Goal: Transaction & Acquisition: Purchase product/service

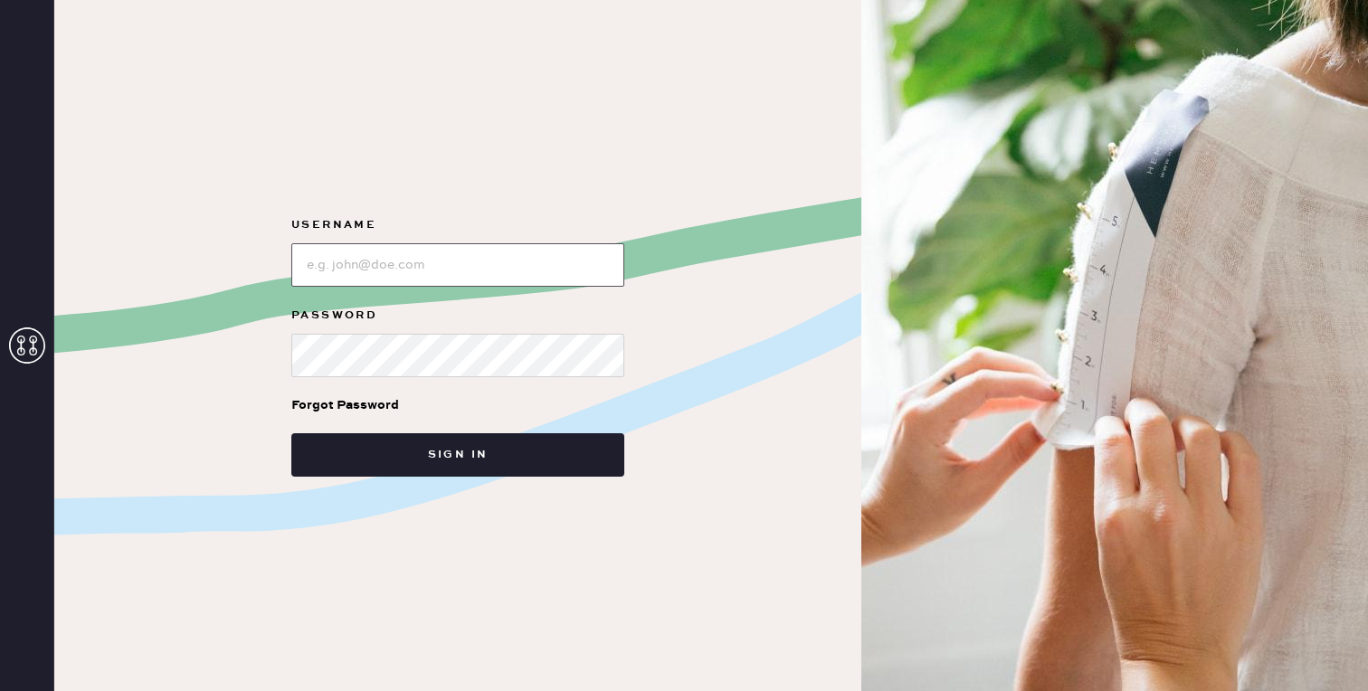
click at [497, 261] on input "loginName" at bounding box center [457, 264] width 333 height 43
click at [0, 690] on com-1password-button at bounding box center [0, 691] width 0 height 0
type input "[EMAIL_ADDRESS][DOMAIN_NAME]"
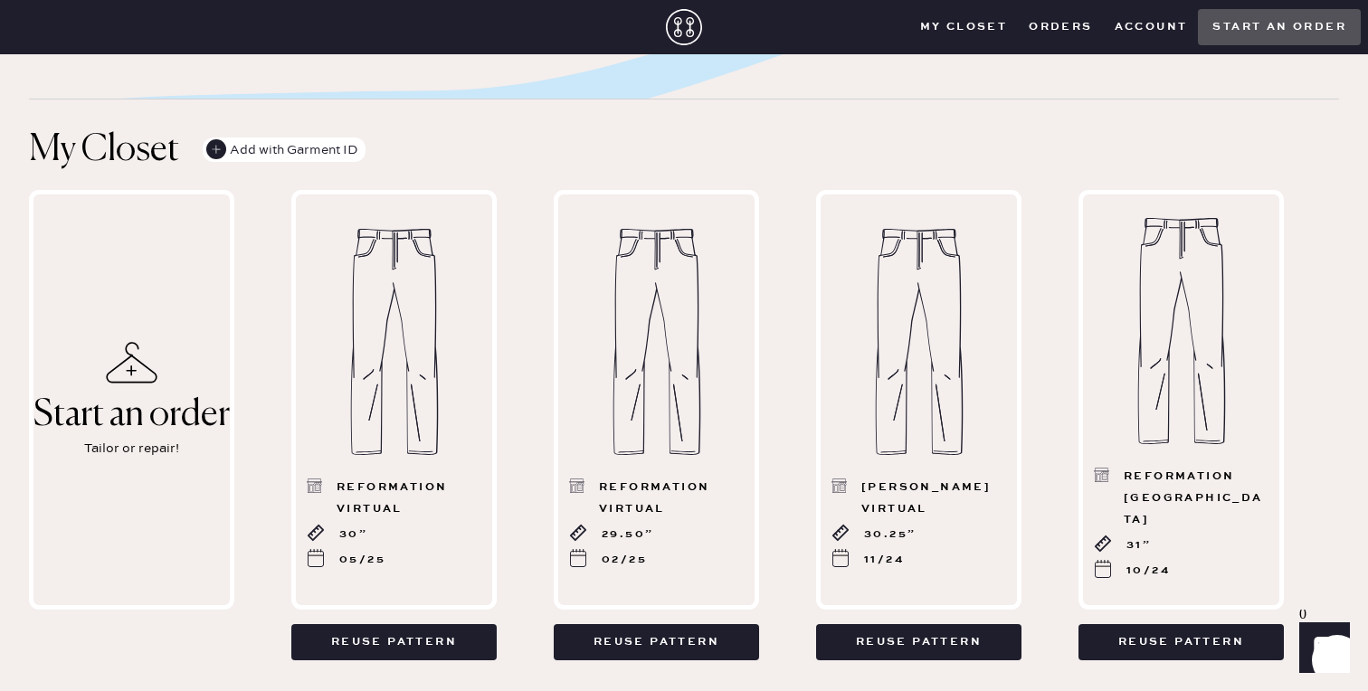
scroll to position [485, 0]
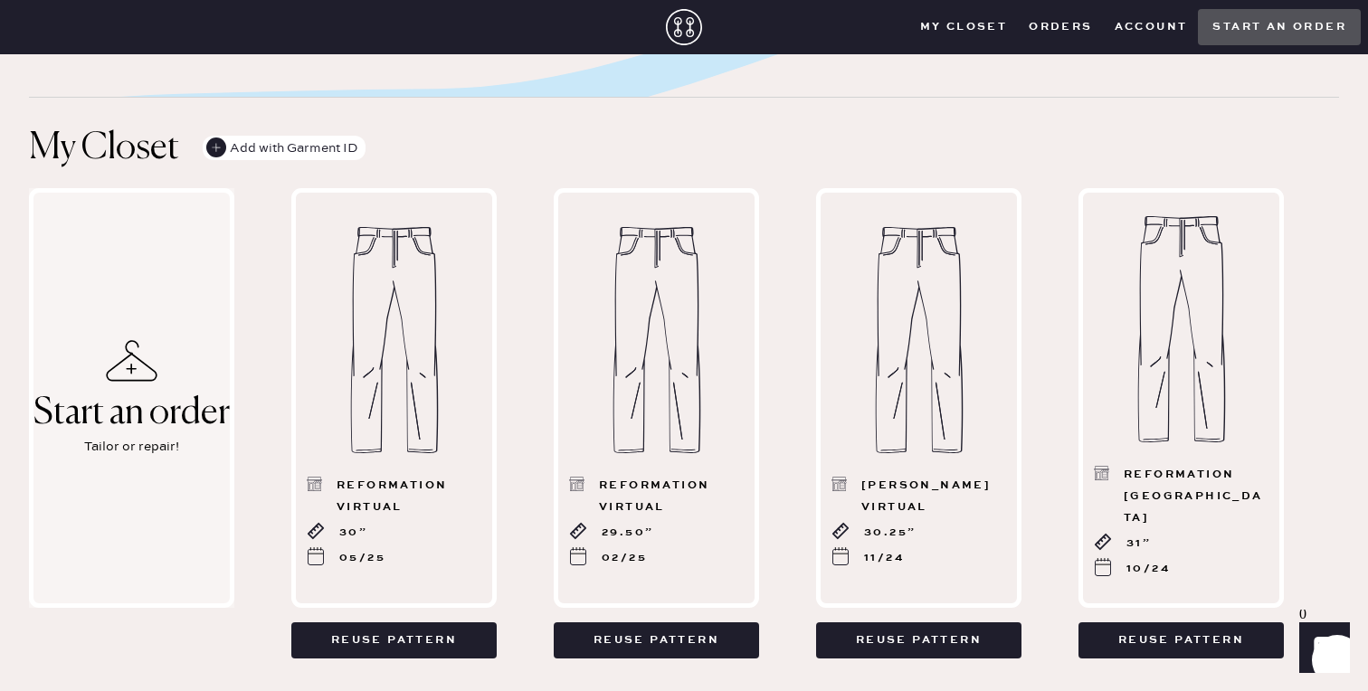
click at [115, 457] on div "Tailor or repair!" at bounding box center [131, 447] width 95 height 20
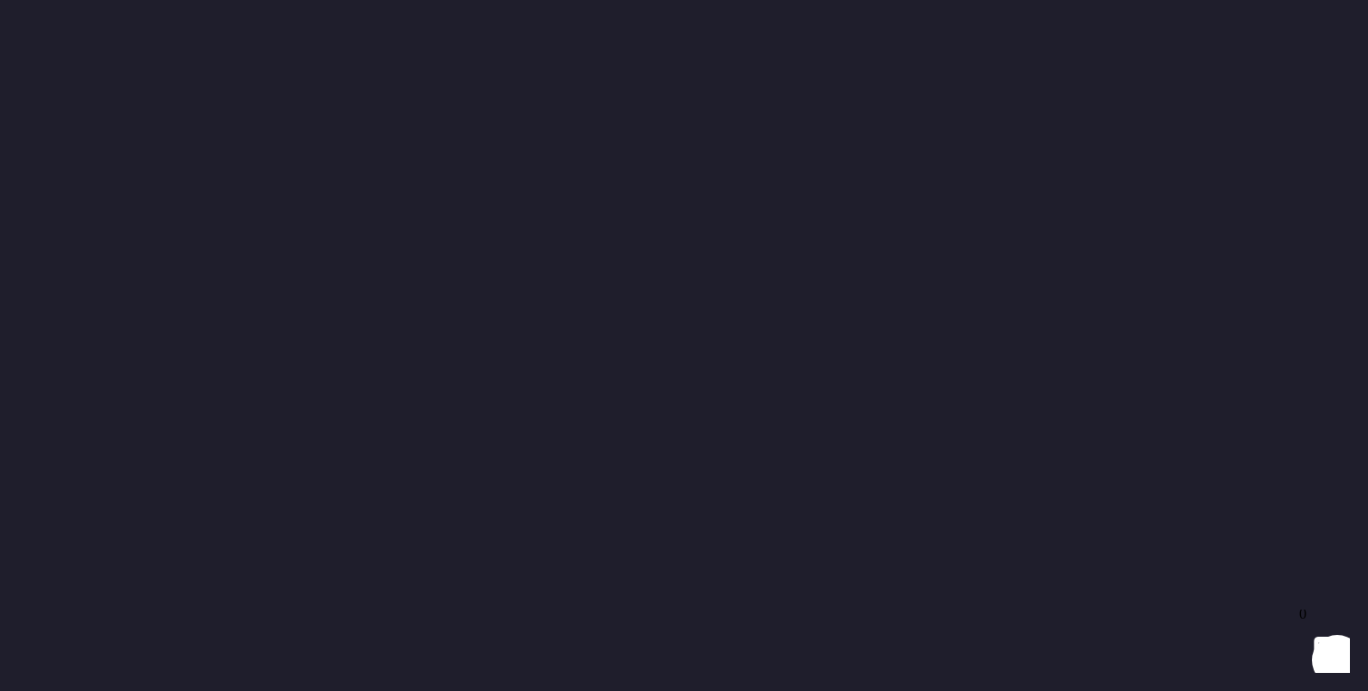
click at [139, 345] on div at bounding box center [684, 345] width 1368 height 691
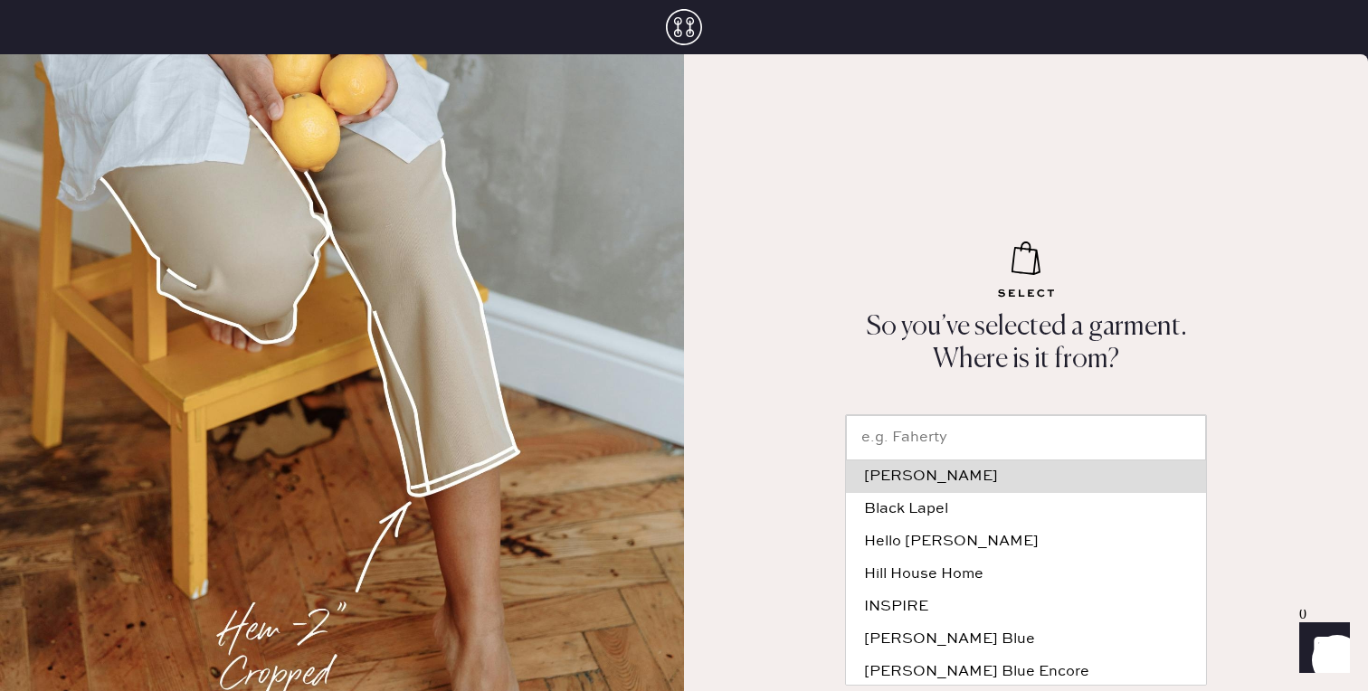
click at [987, 444] on input "text" at bounding box center [1026, 437] width 360 height 45
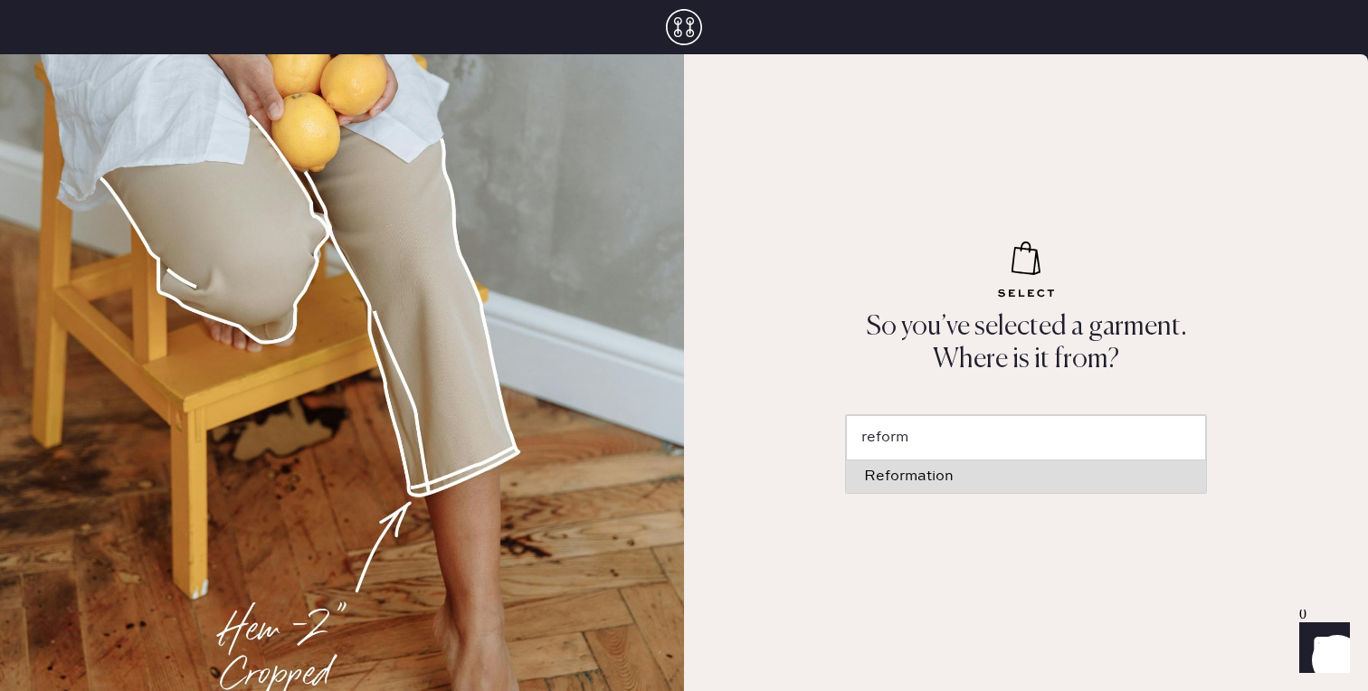
click at [948, 472] on div "Reformation" at bounding box center [1026, 476] width 324 height 14
type input "Reformation"
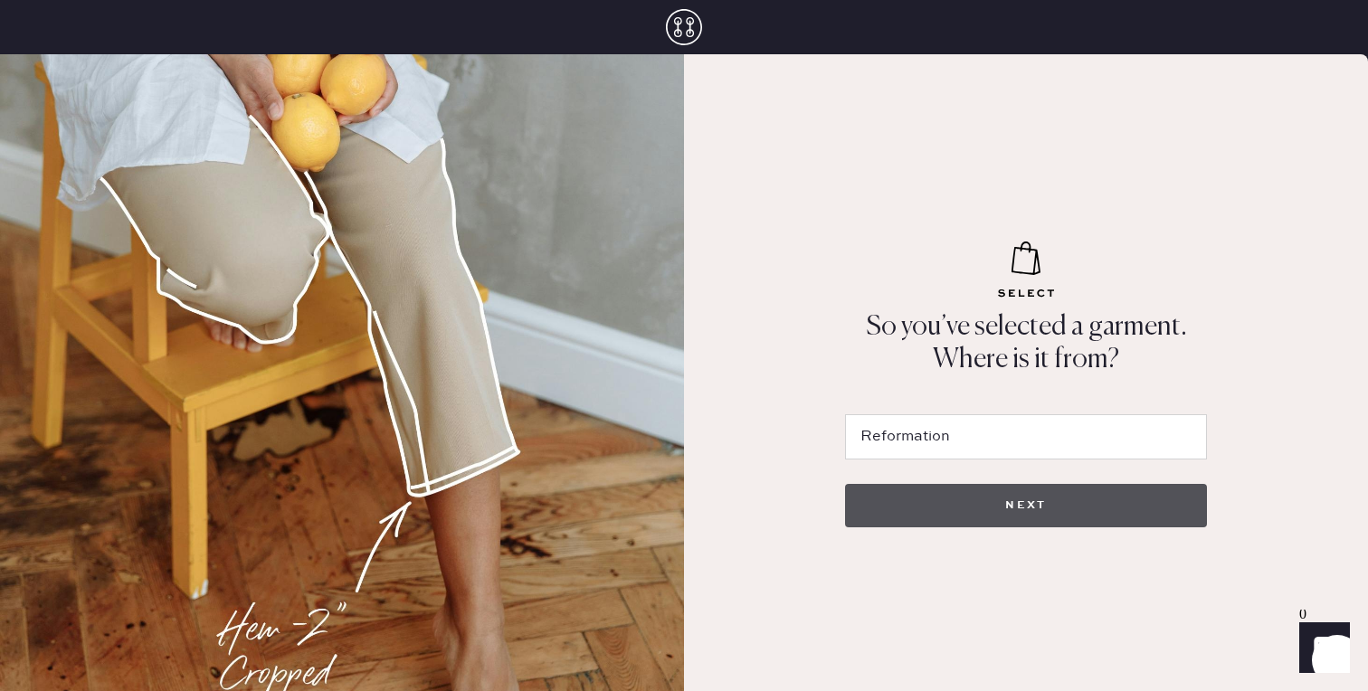
click at [970, 488] on button "NEXT" at bounding box center [1026, 505] width 362 height 43
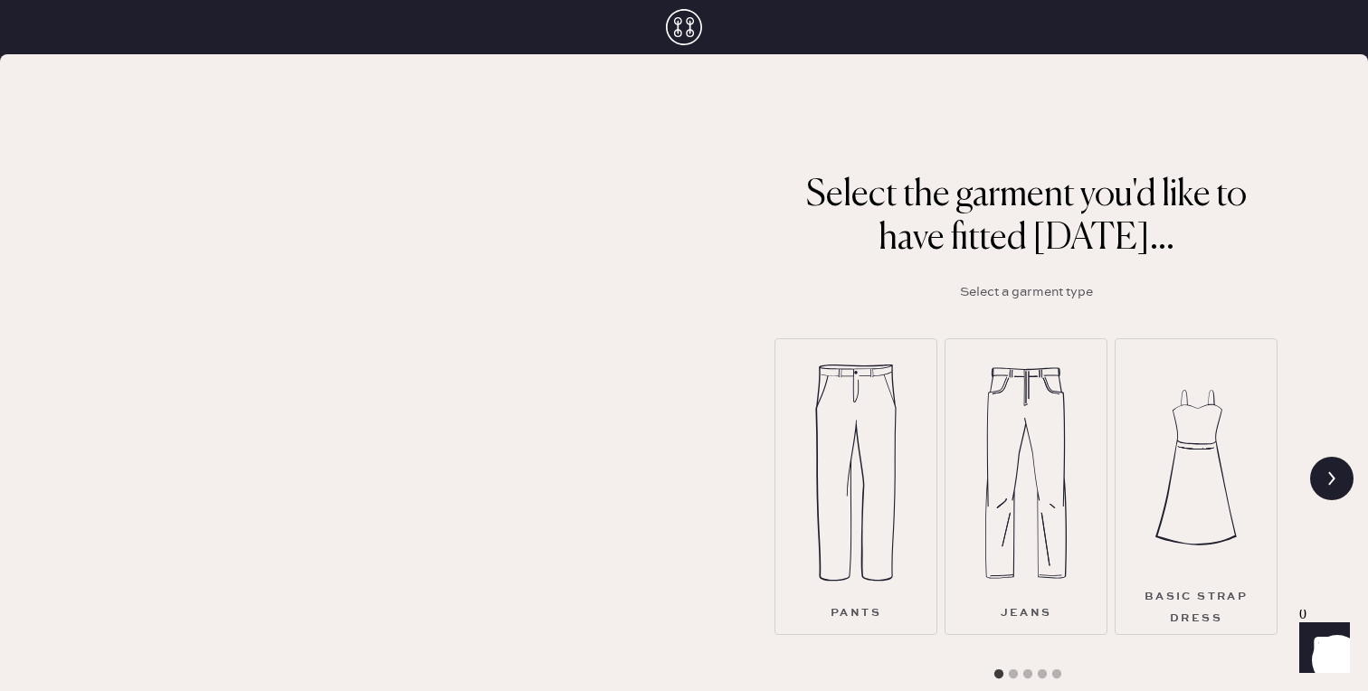
scroll to position [128, 0]
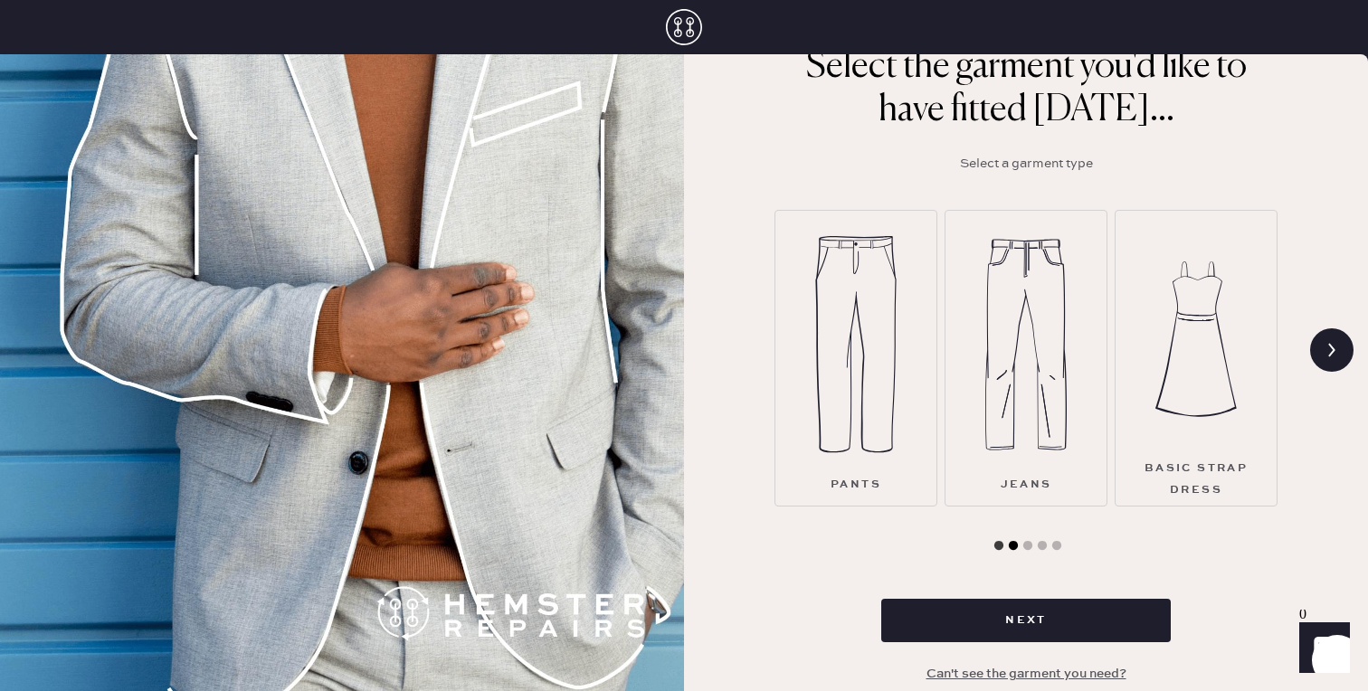
click at [1015, 543] on button "2" at bounding box center [1013, 546] width 18 height 18
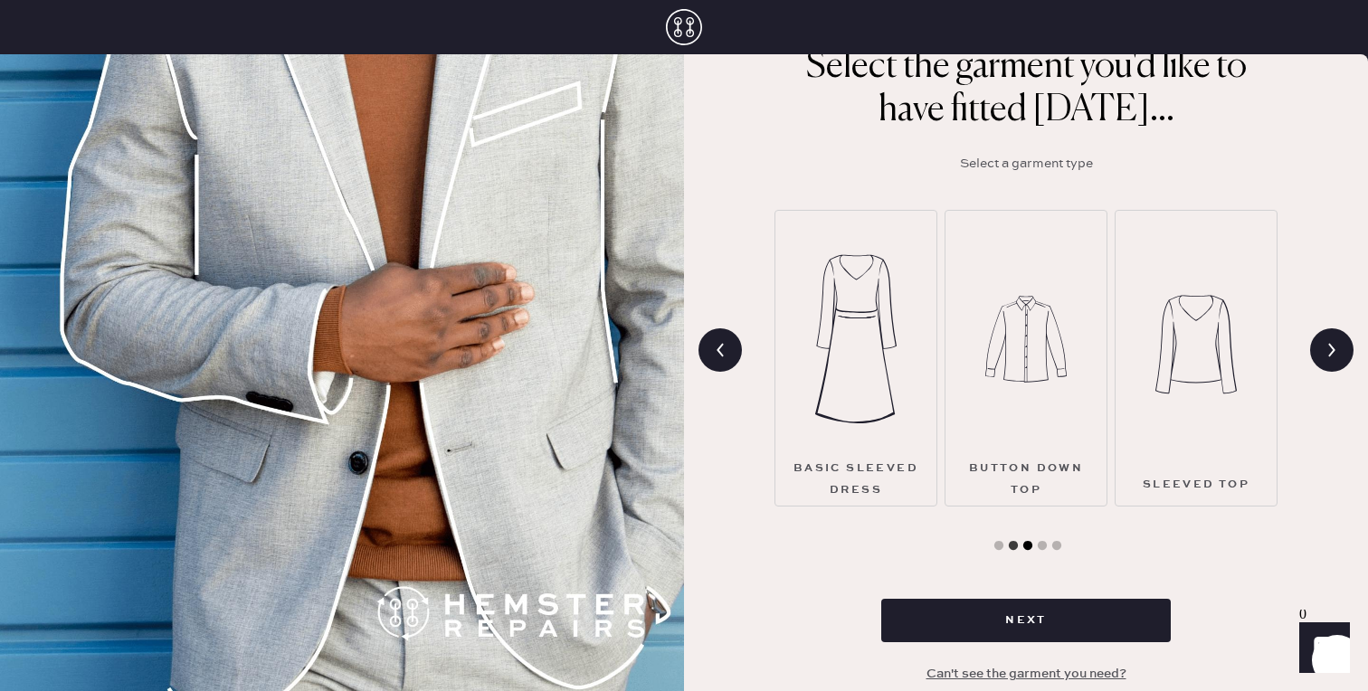
click at [1029, 546] on button "3" at bounding box center [1028, 546] width 18 height 18
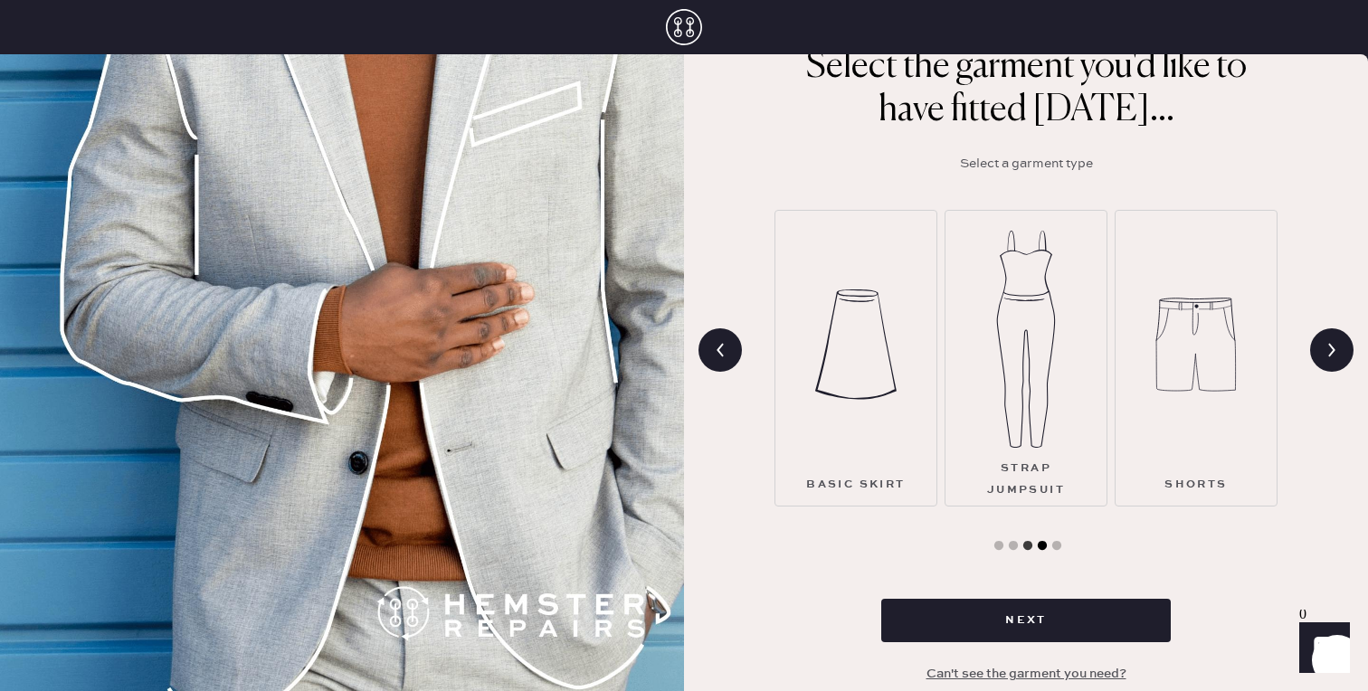
click at [1043, 546] on button "4" at bounding box center [1042, 546] width 18 height 18
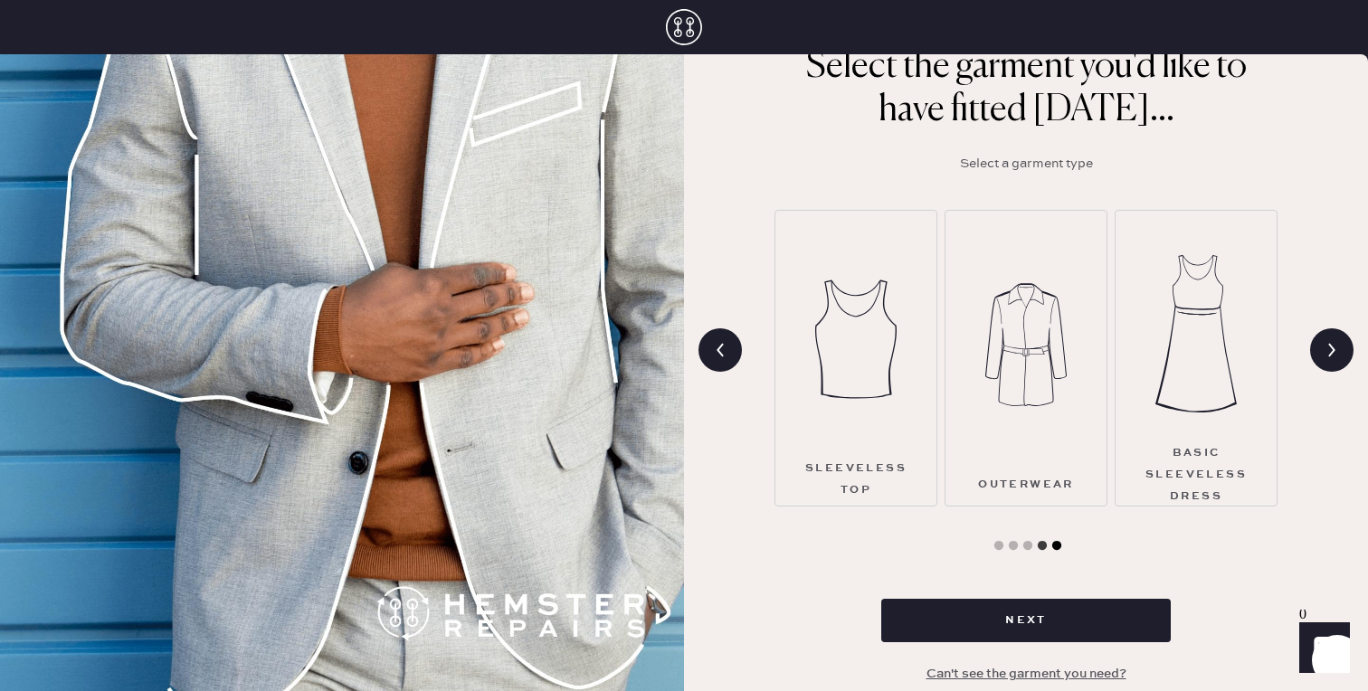
click at [1058, 546] on button "5" at bounding box center [1057, 546] width 18 height 18
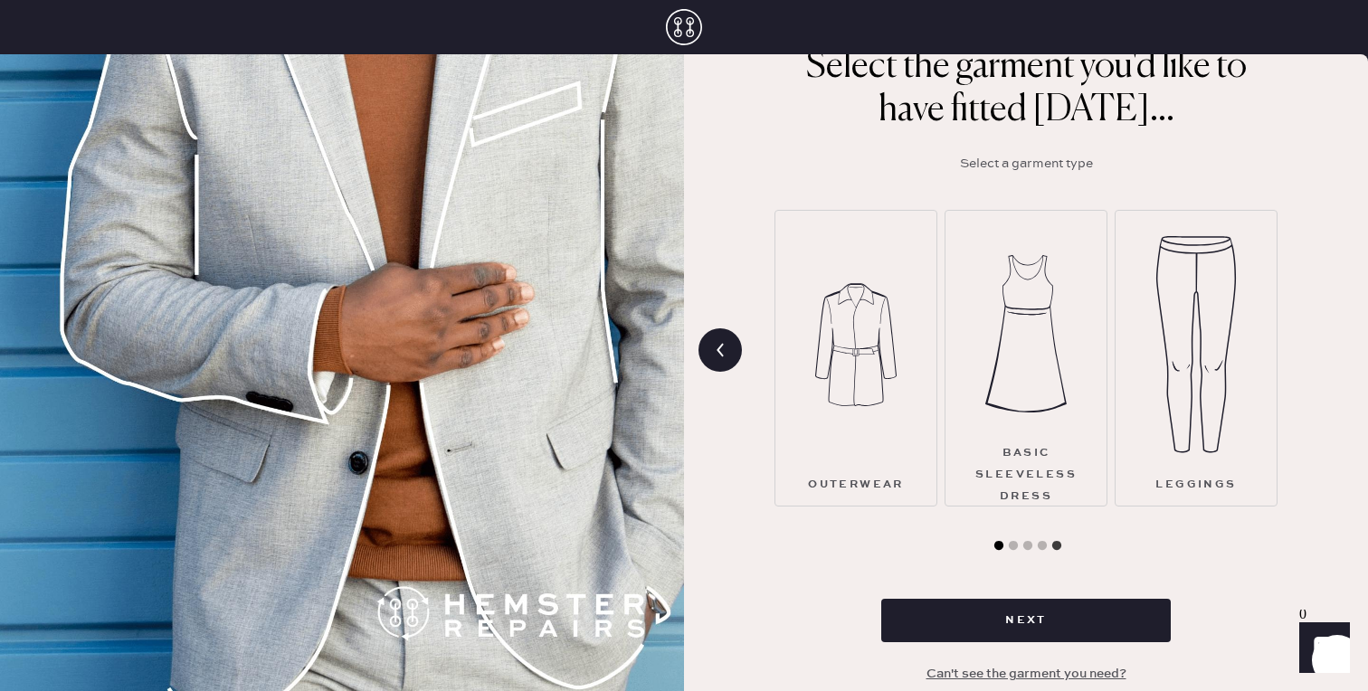
click at [995, 545] on button "1" at bounding box center [999, 546] width 18 height 18
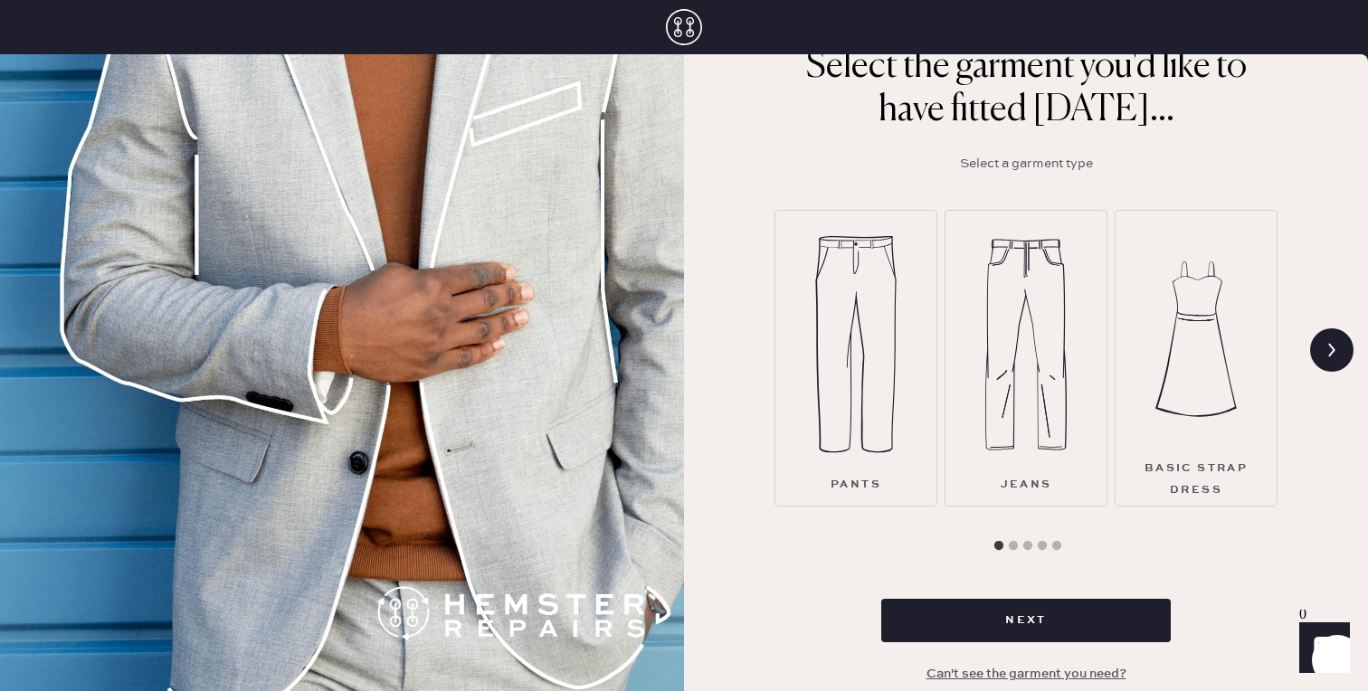
click at [866, 406] on img at bounding box center [855, 344] width 81 height 217
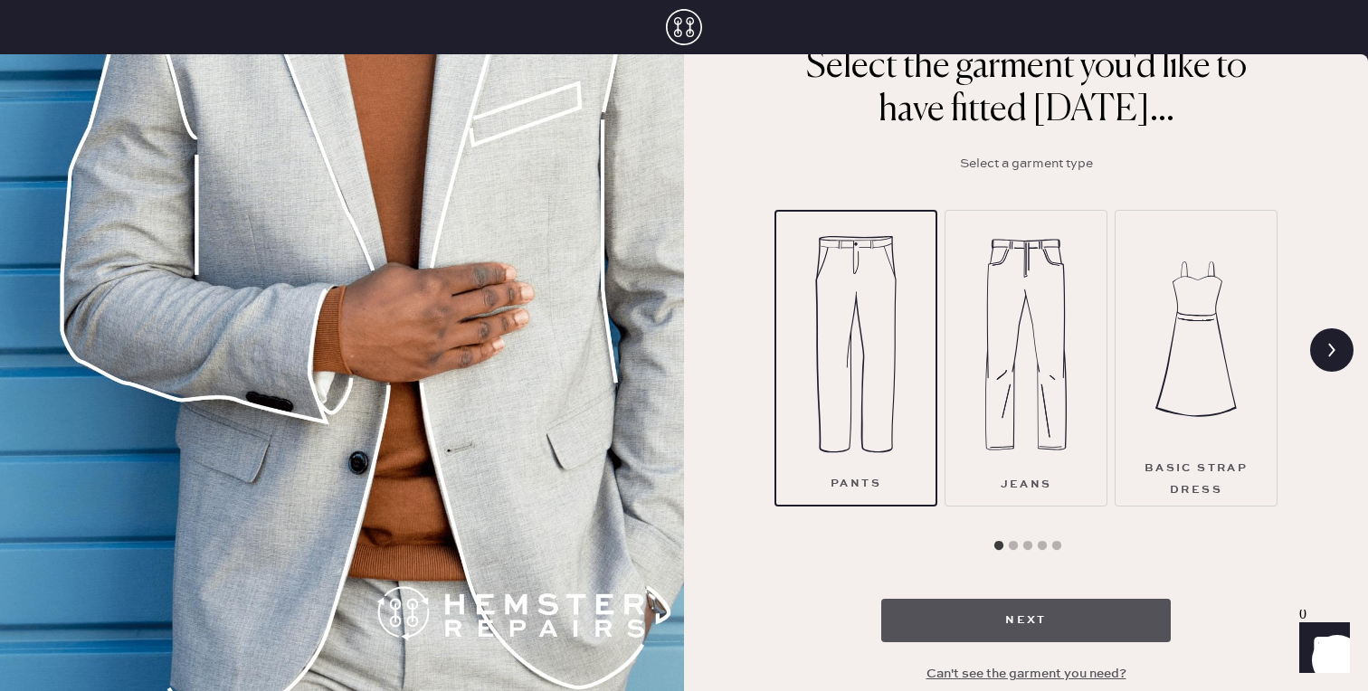
click at [934, 612] on button "Next" at bounding box center [1025, 620] width 289 height 43
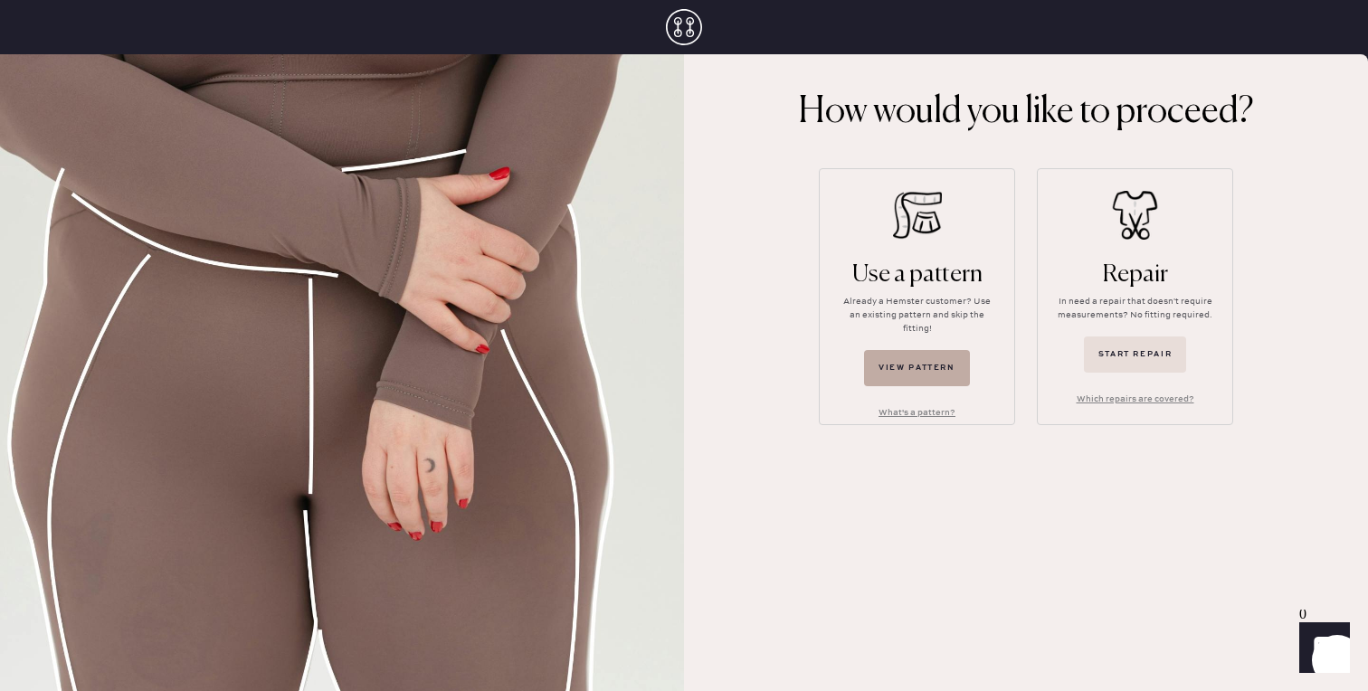
click at [940, 363] on button "View pattern" at bounding box center [917, 368] width 106 height 36
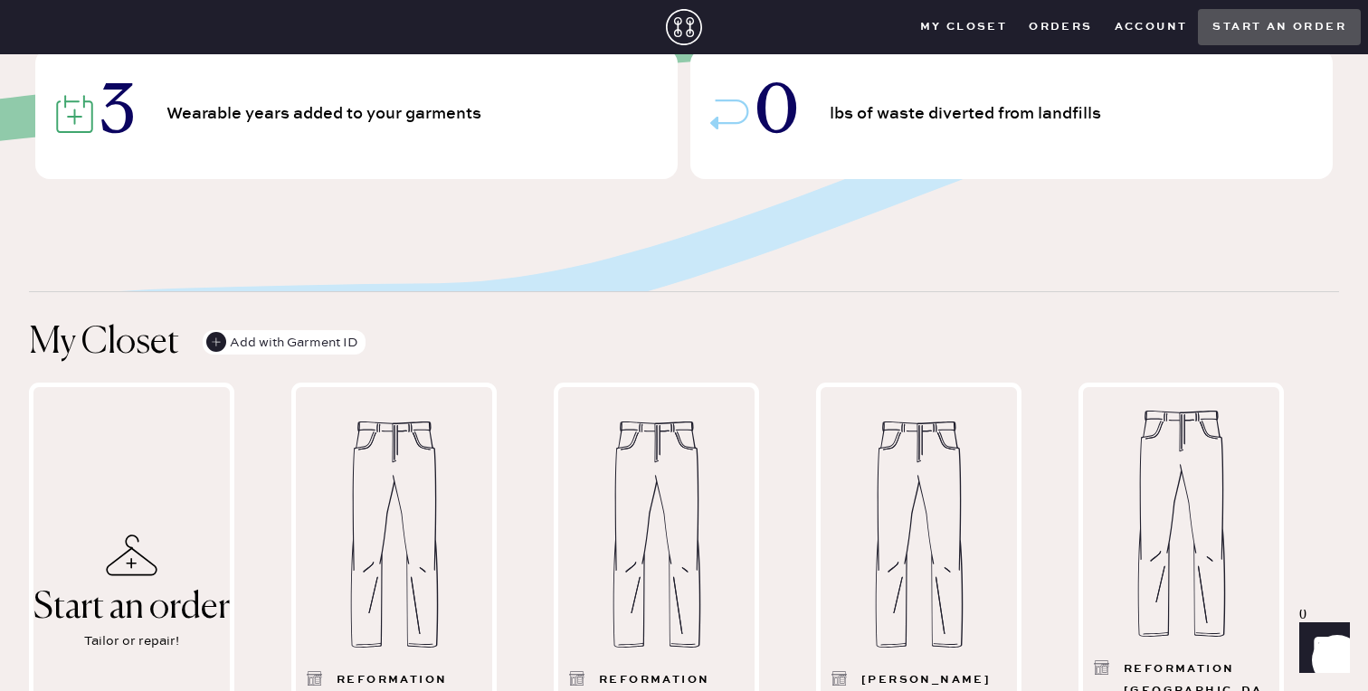
scroll to position [590, 0]
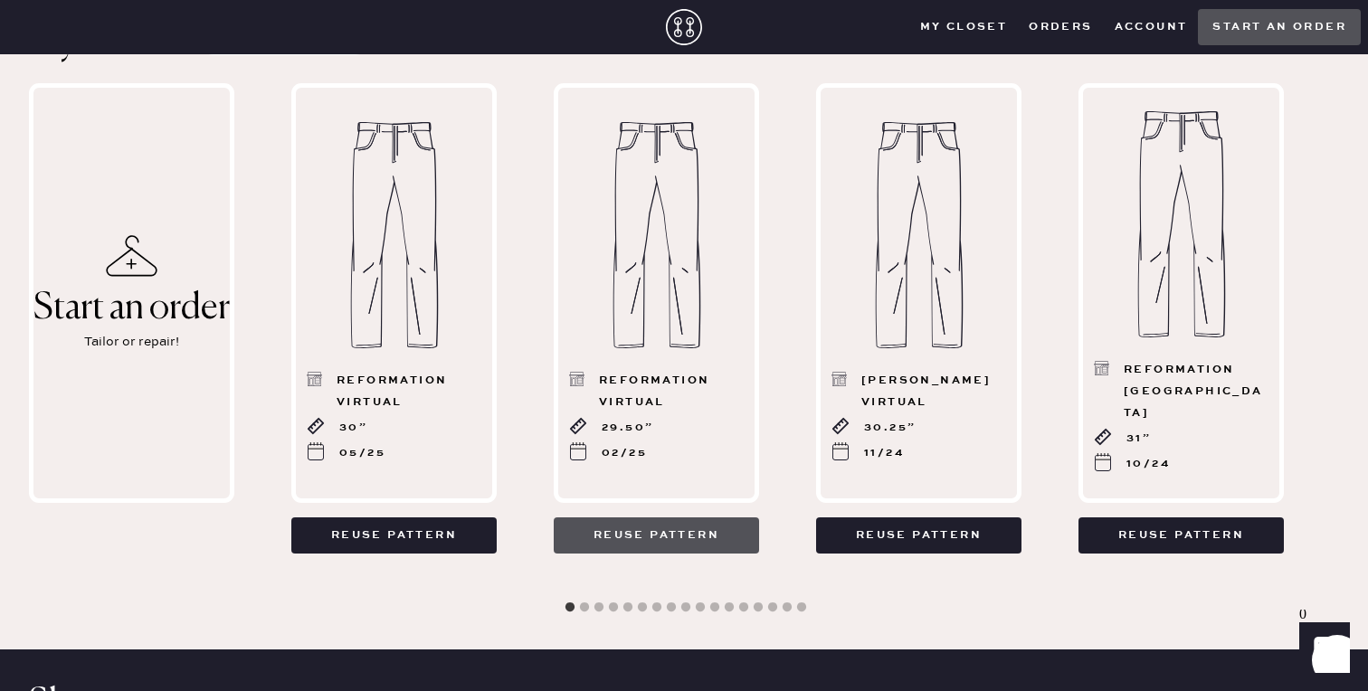
click at [665, 531] on button "Reuse pattern" at bounding box center [656, 535] width 205 height 36
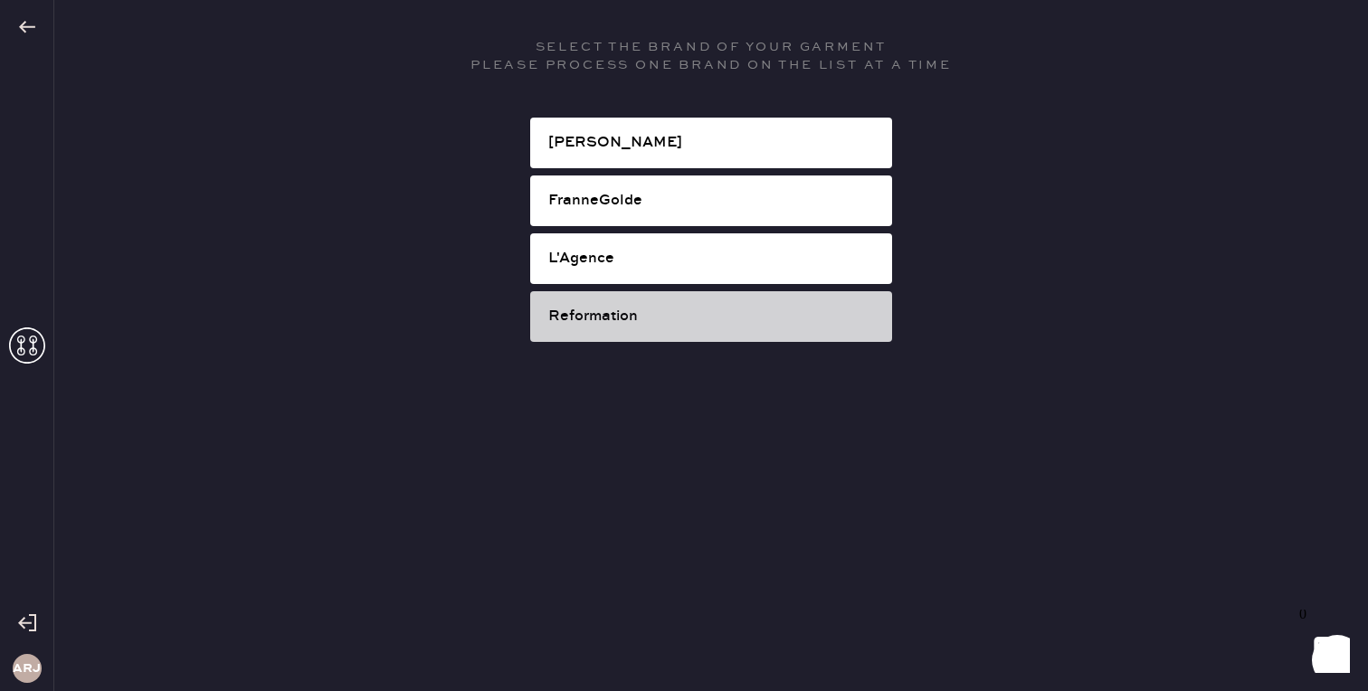
click at [659, 314] on div "Reformation" at bounding box center [712, 317] width 329 height 22
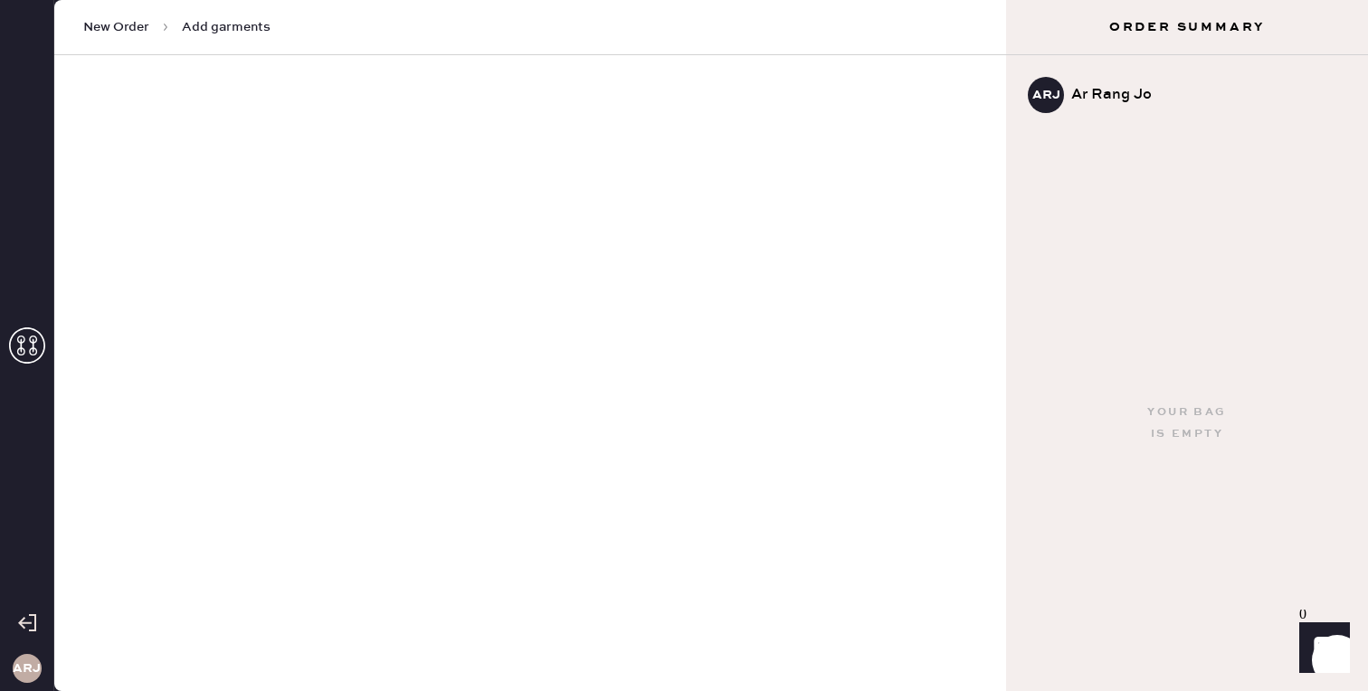
select select "2"
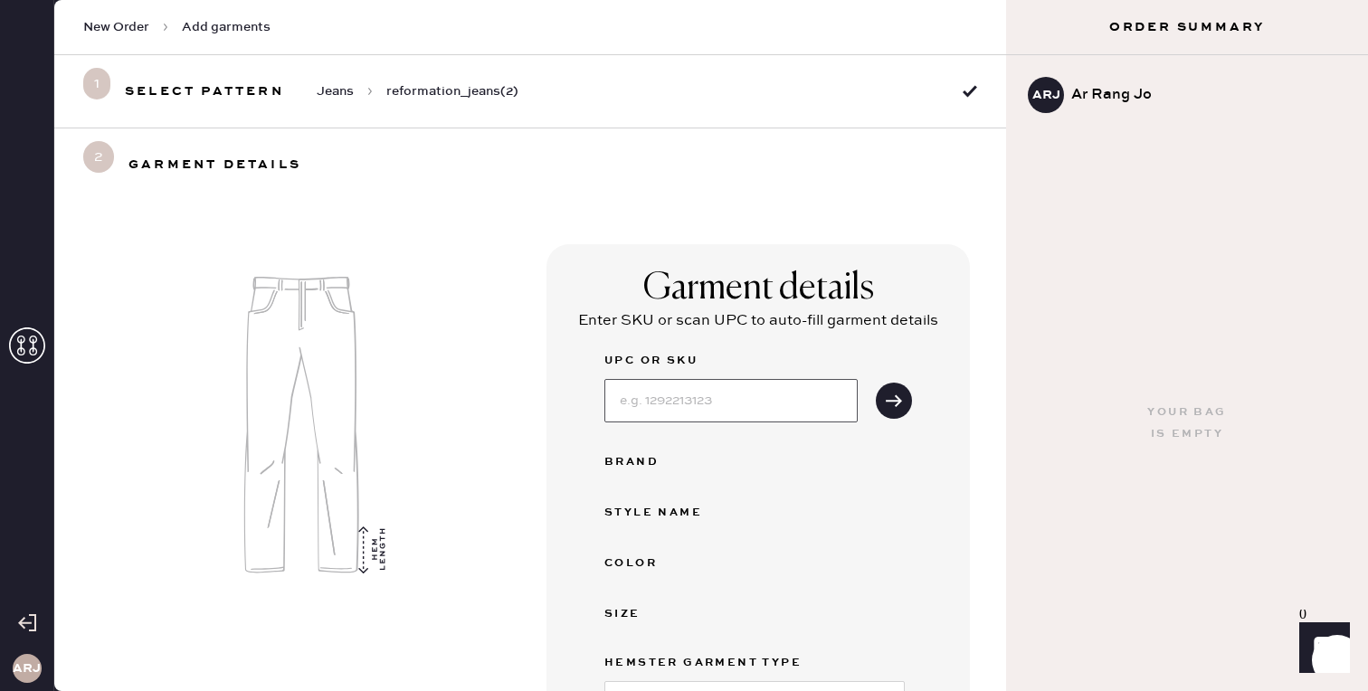
click at [686, 409] on input at bounding box center [730, 400] width 253 height 43
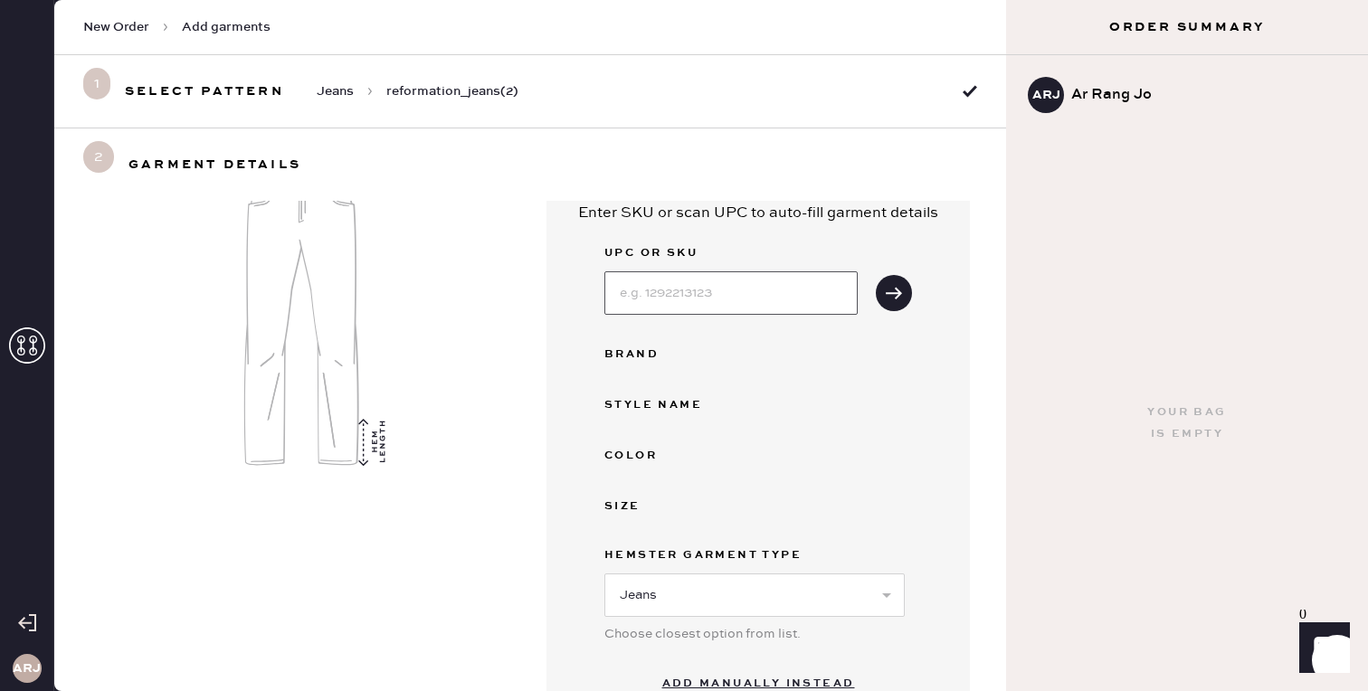
scroll to position [115, 0]
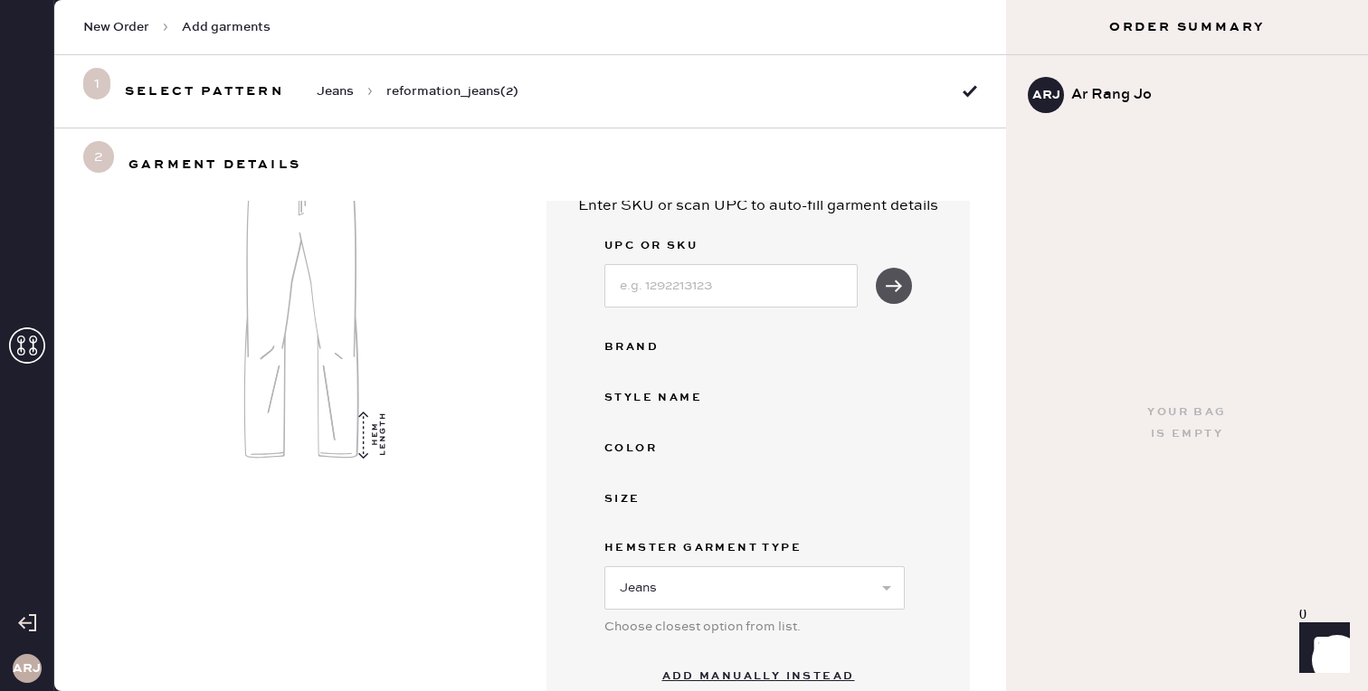
click at [886, 299] on button "submit" at bounding box center [894, 286] width 36 height 36
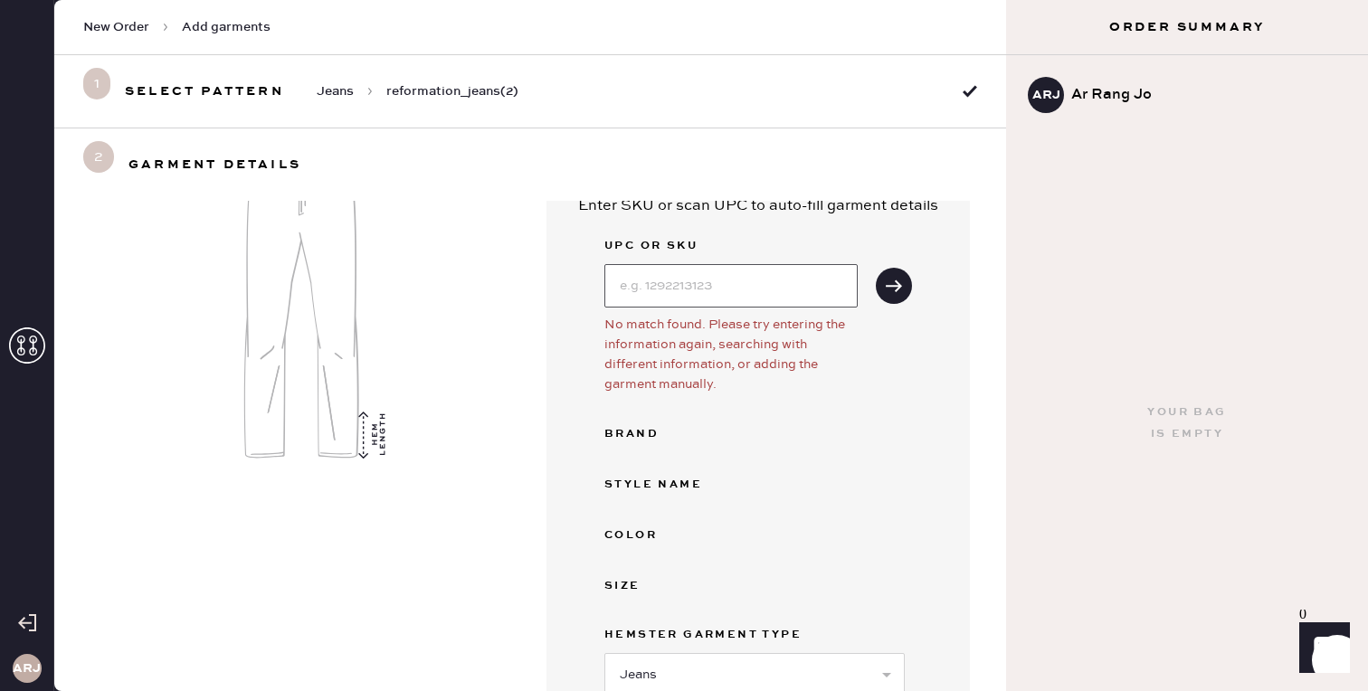
click at [784, 282] on input at bounding box center [730, 285] width 253 height 43
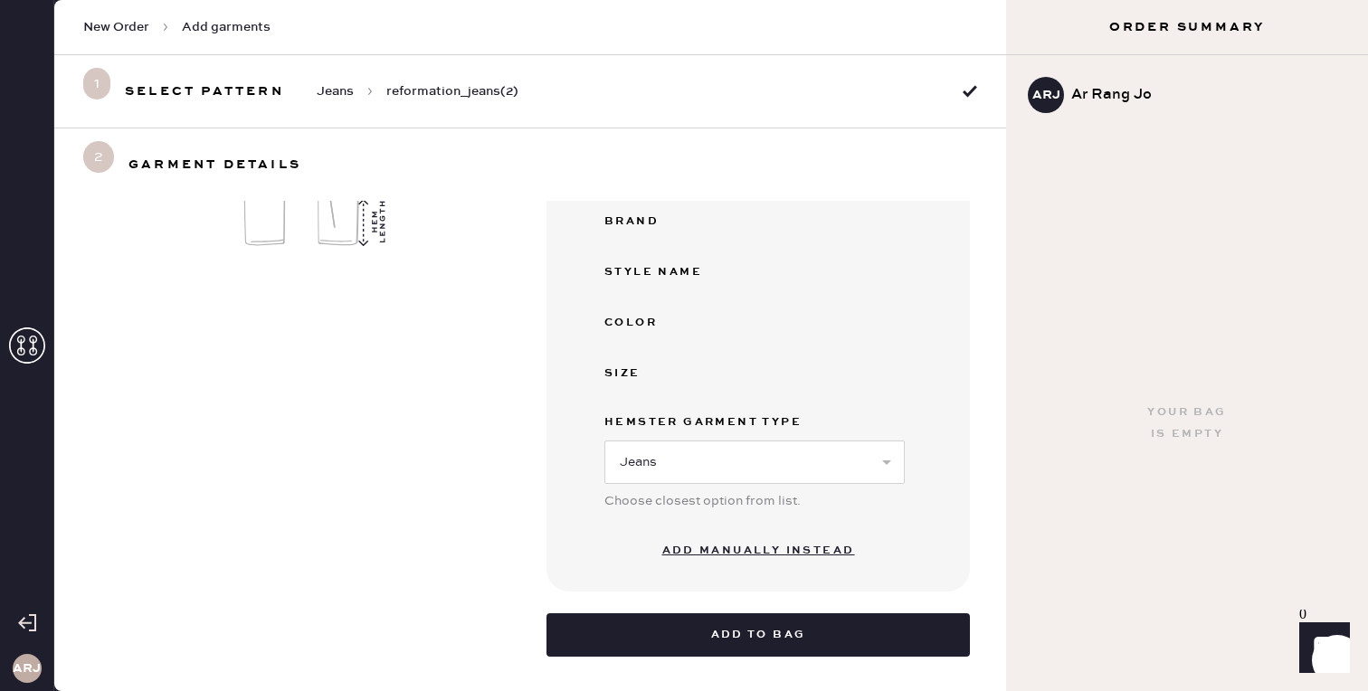
scroll to position [337, 0]
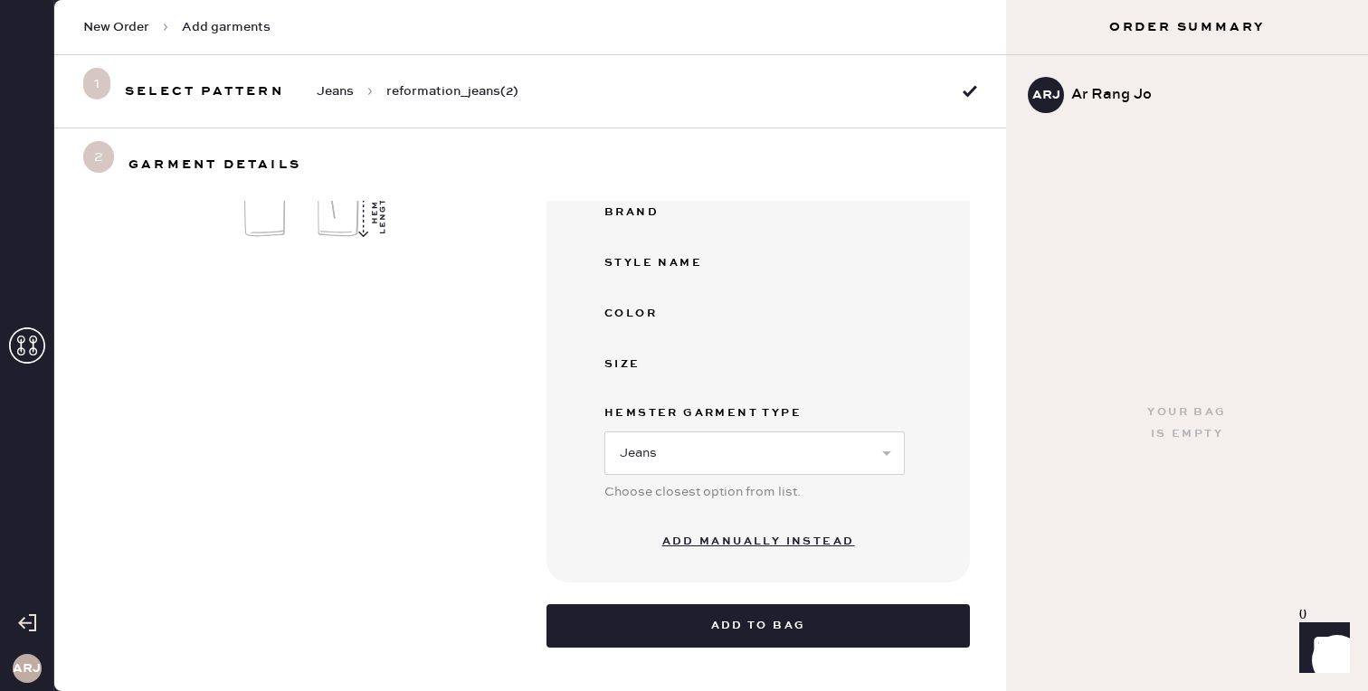
click at [740, 543] on button "Add manually instead" at bounding box center [758, 542] width 214 height 36
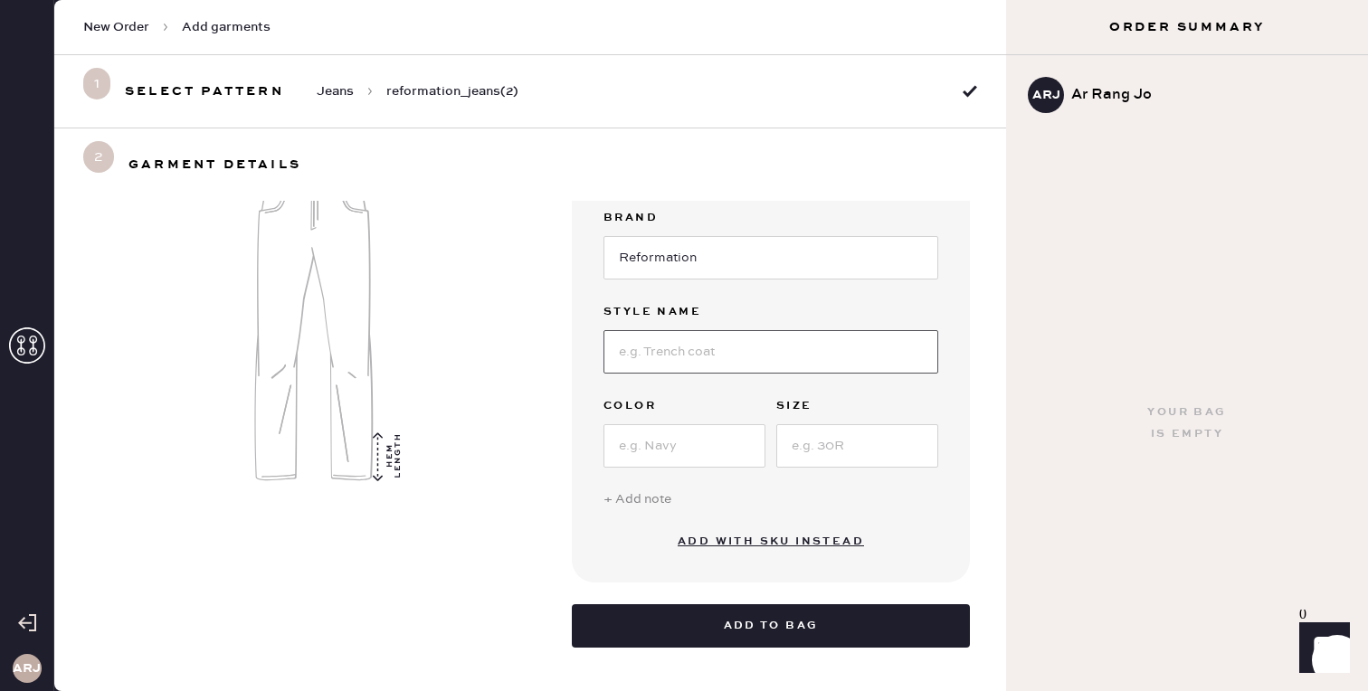
click at [718, 350] on input at bounding box center [770, 351] width 335 height 43
click at [687, 343] on input at bounding box center [770, 351] width 335 height 43
type input "Tencel Trousers"
click at [698, 441] on input at bounding box center [684, 445] width 162 height 43
type input "Beige"
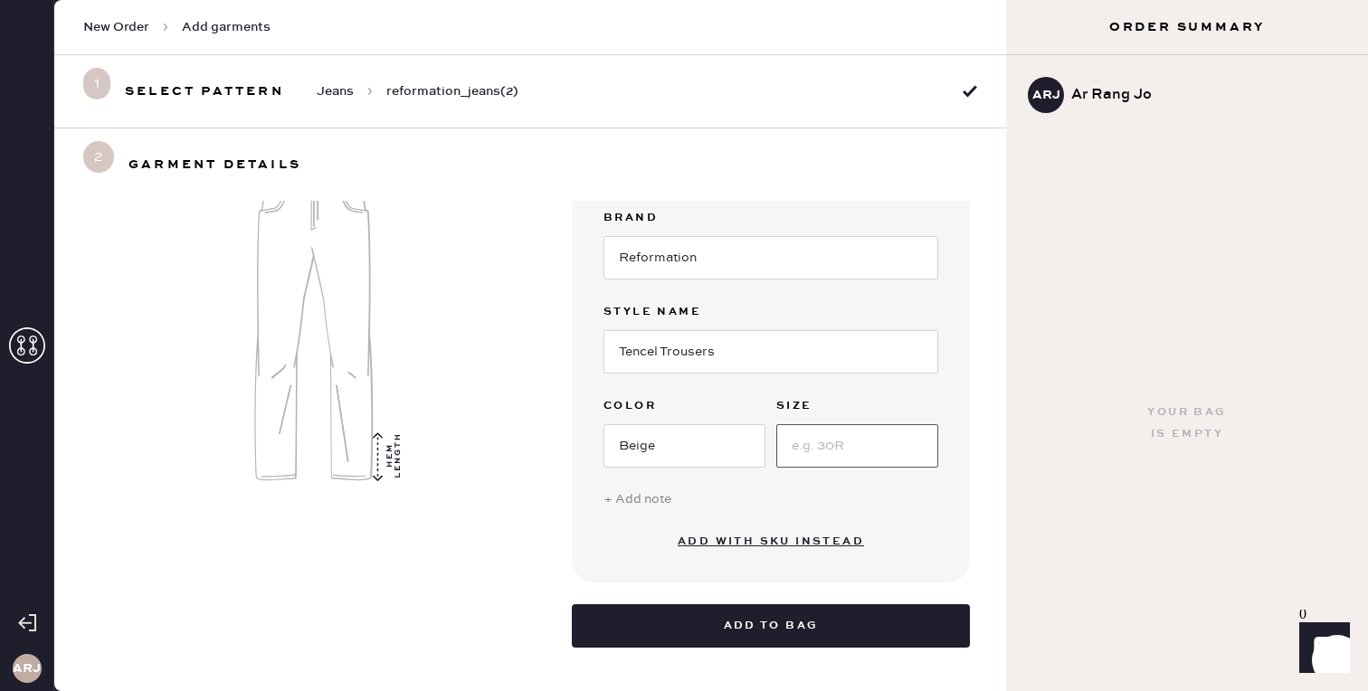
click at [867, 454] on input at bounding box center [857, 445] width 162 height 43
click at [832, 440] on input at bounding box center [857, 445] width 162 height 43
type input "Small"
click at [646, 502] on div "+ Add note" at bounding box center [770, 499] width 335 height 20
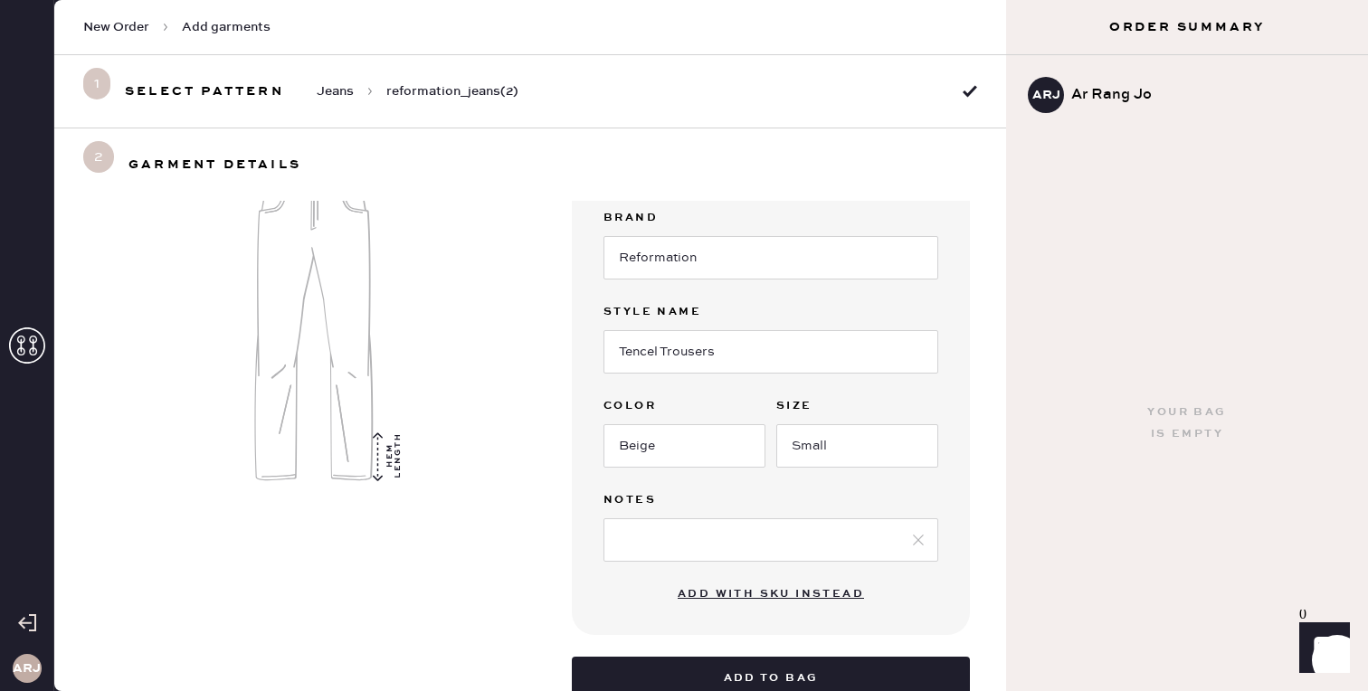
click at [669, 538] on input at bounding box center [770, 539] width 335 height 43
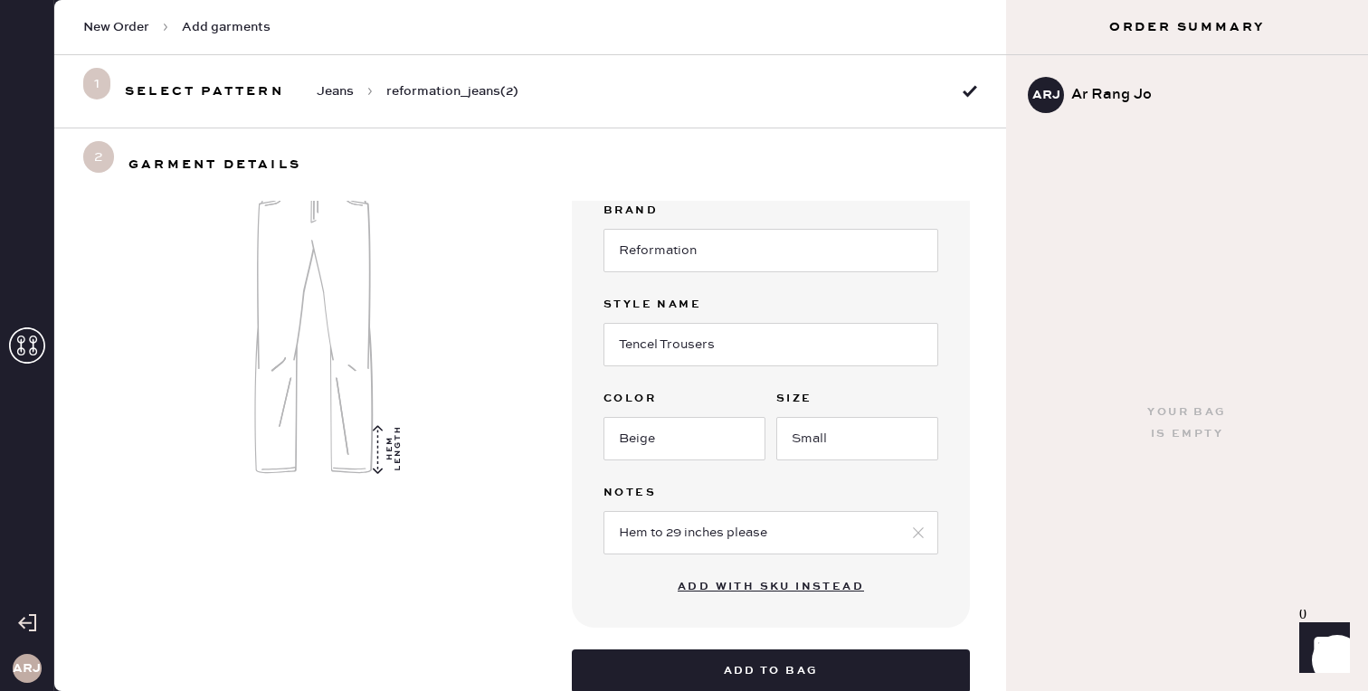
scroll to position [156, 0]
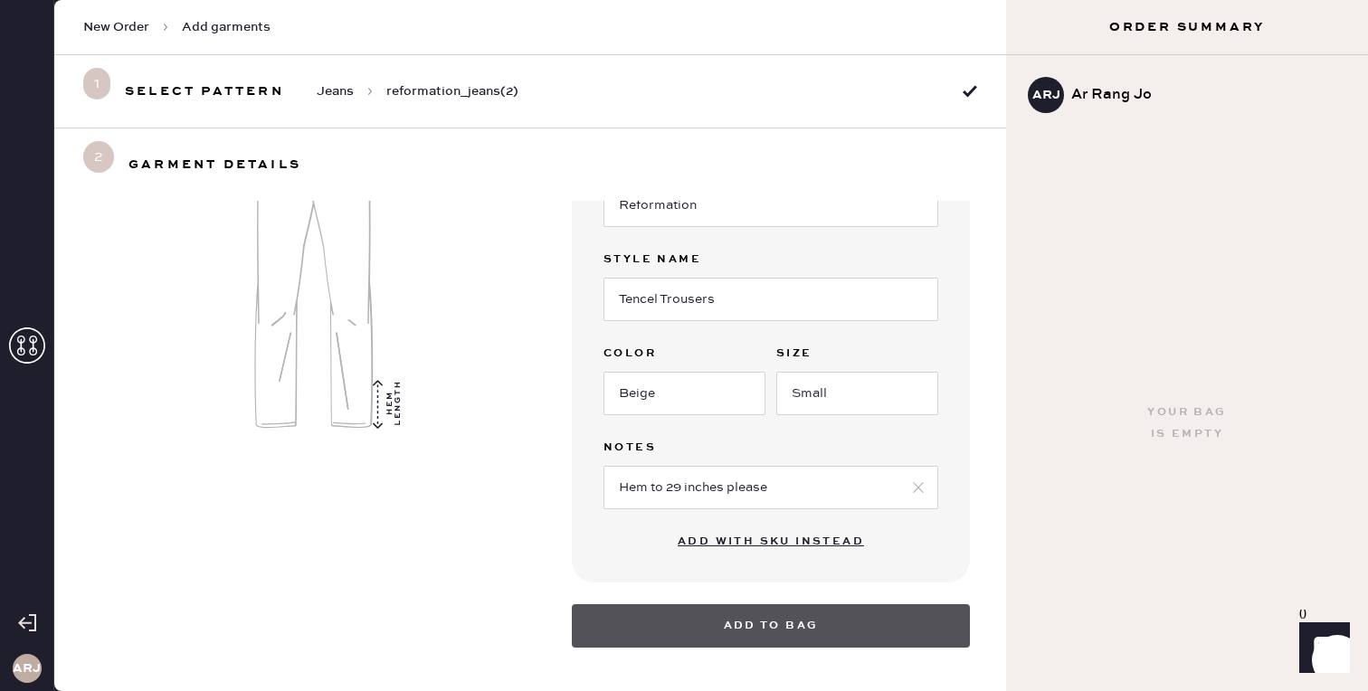
type input "Hem to 29 inches please"
click at [789, 621] on button "Add to bag" at bounding box center [771, 625] width 398 height 43
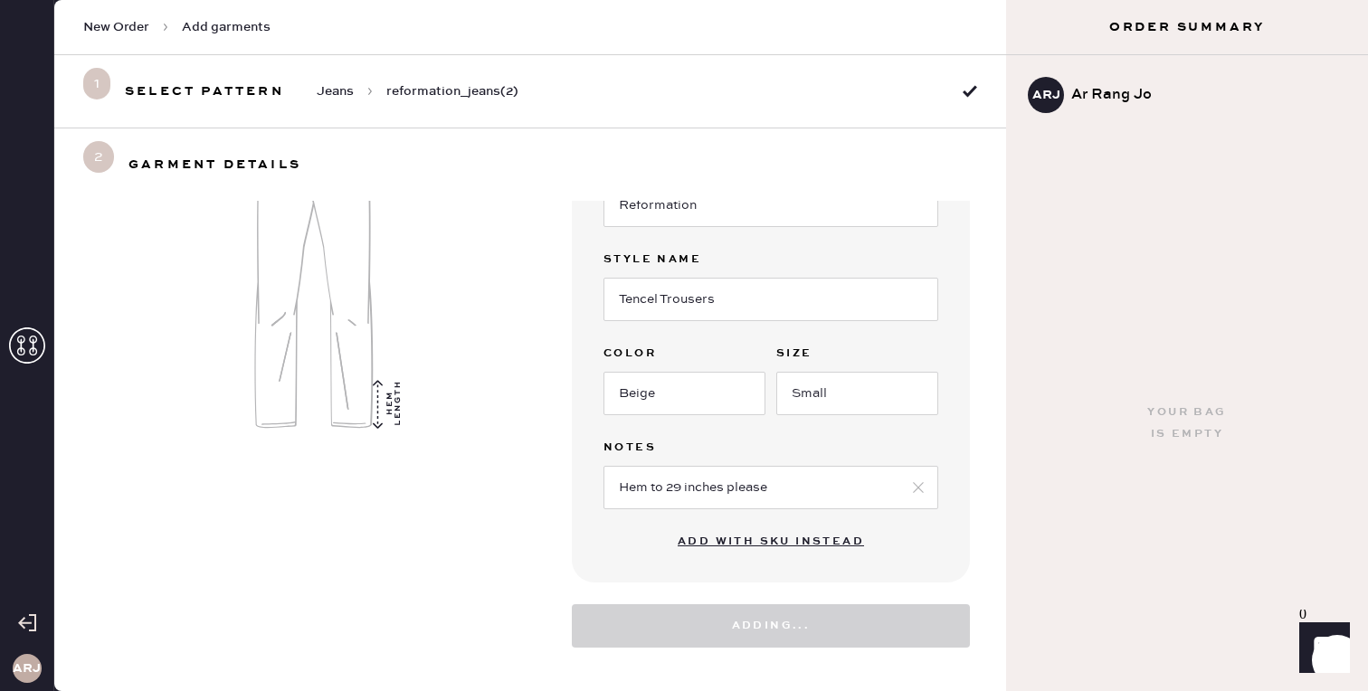
select select "2"
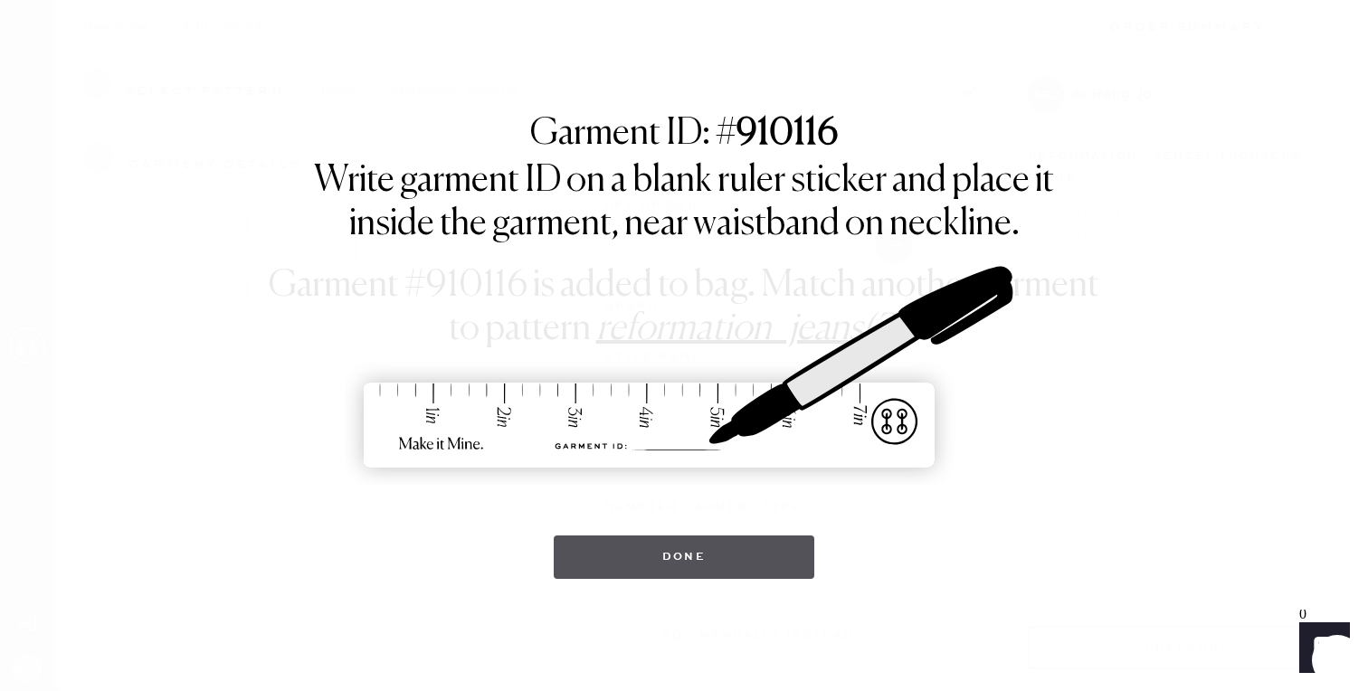
click at [761, 548] on button "Done" at bounding box center [684, 557] width 261 height 43
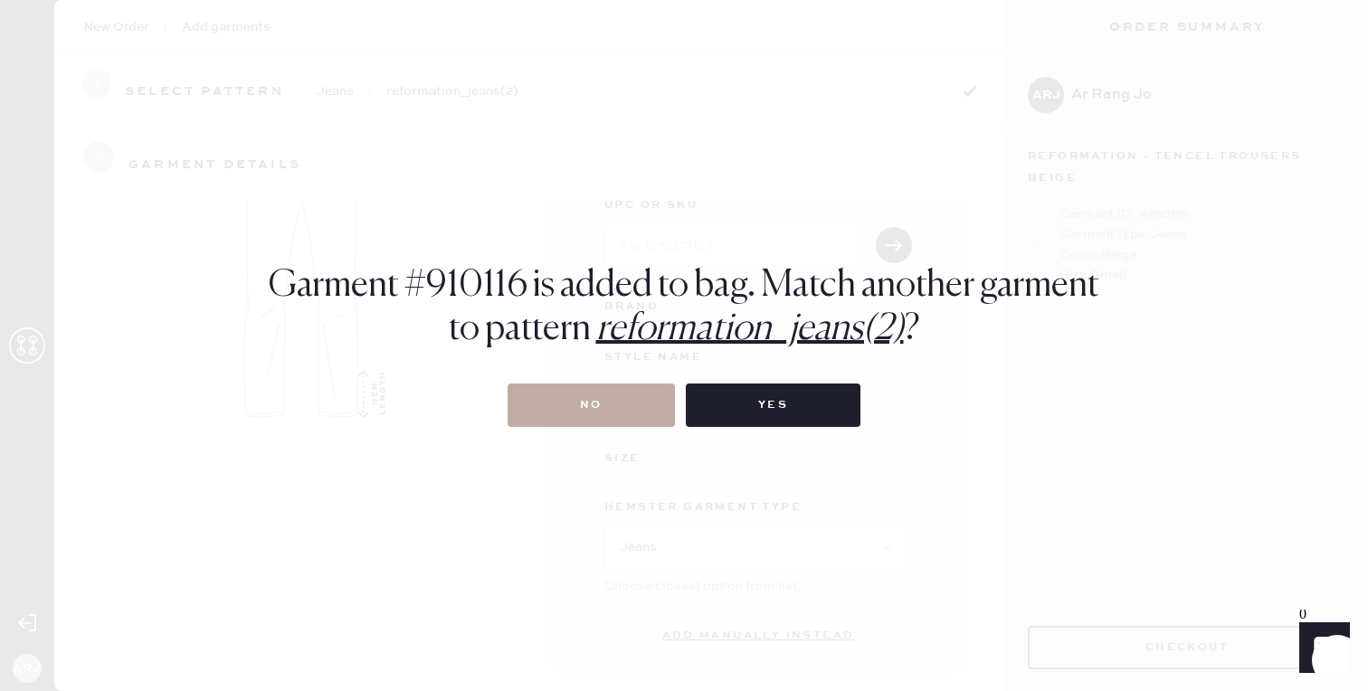
click at [640, 408] on button "No" at bounding box center [590, 405] width 167 height 43
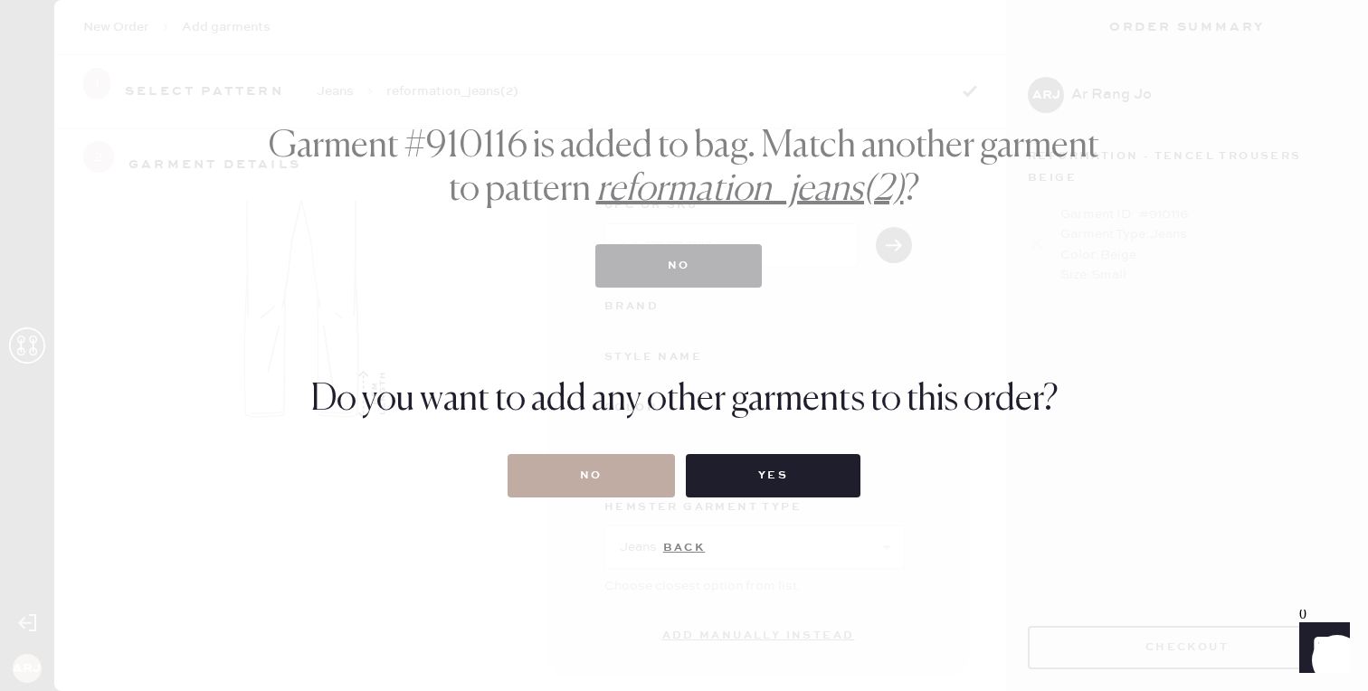
click at [614, 480] on button "No" at bounding box center [590, 475] width 167 height 43
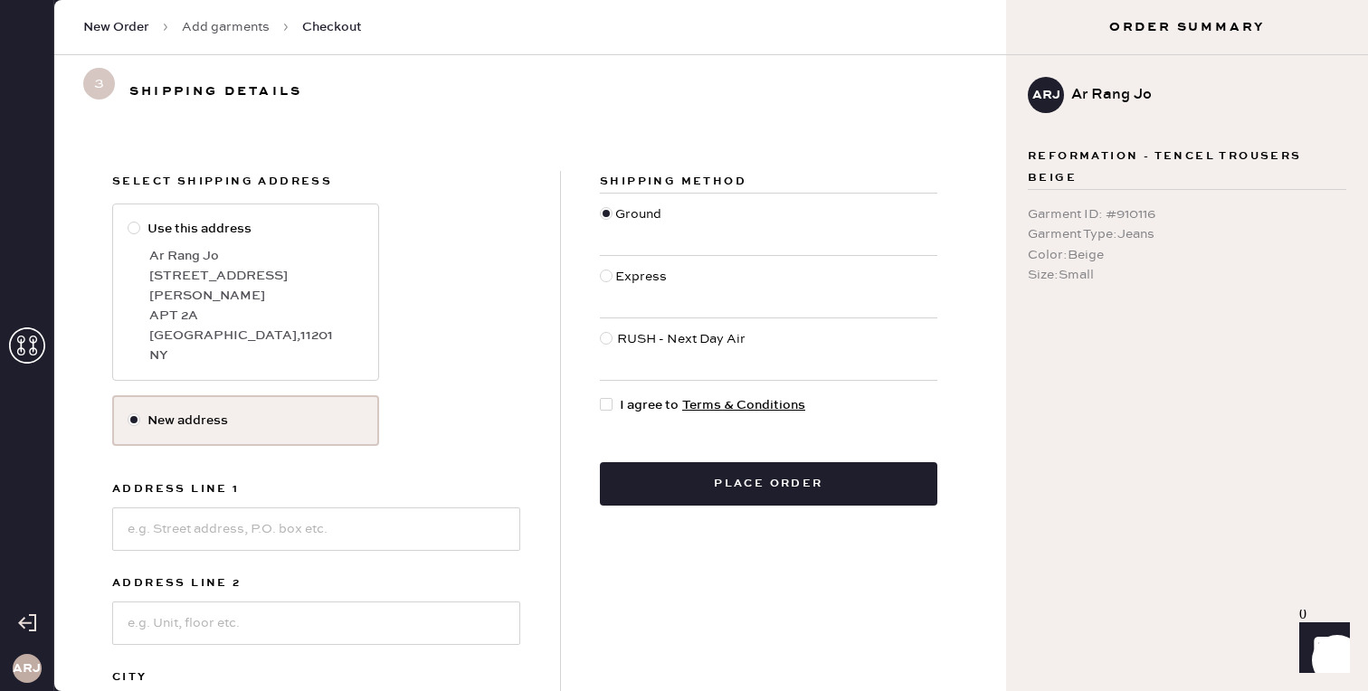
click at [1139, 156] on span "Reformation - Tencel Trousers Beige" at bounding box center [1187, 167] width 318 height 43
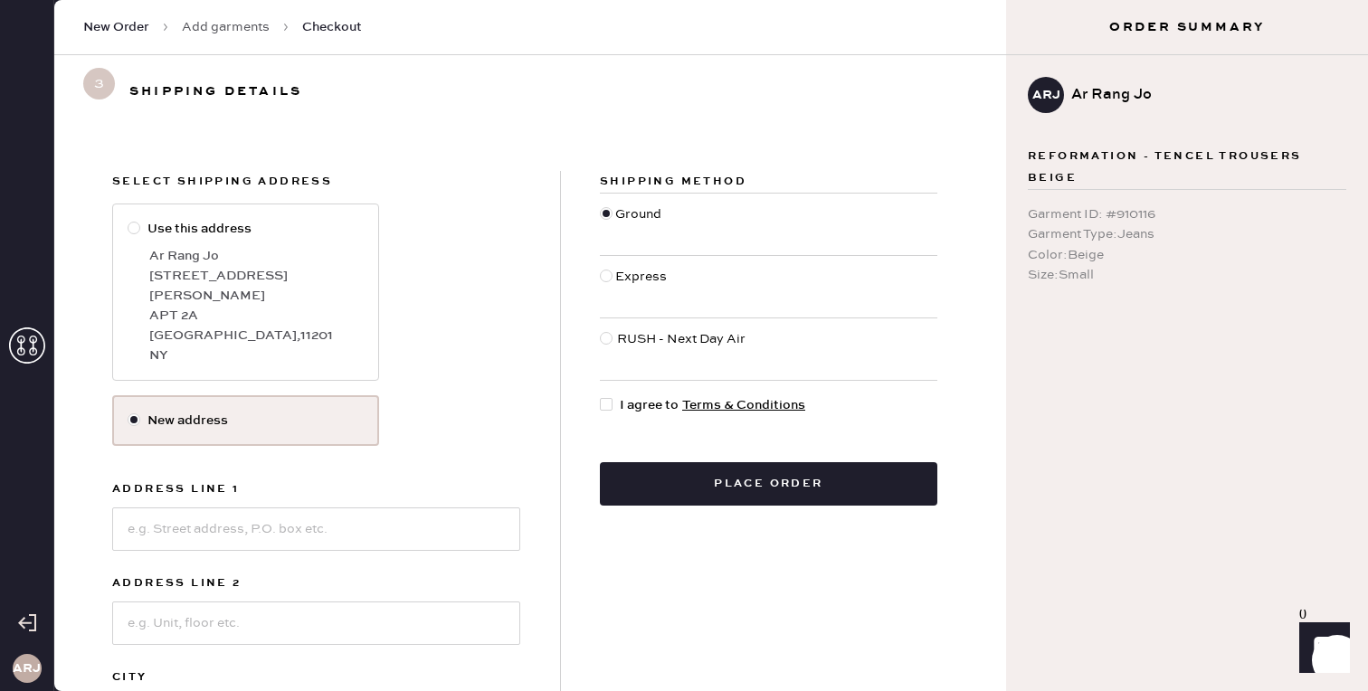
click at [1132, 213] on div "Garment ID : # 910116" at bounding box center [1187, 214] width 318 height 20
click at [1108, 263] on div "Color : Beige" at bounding box center [1187, 255] width 318 height 20
click at [1124, 221] on div "Garment ID : # 910116" at bounding box center [1187, 214] width 318 height 20
click at [132, 228] on div at bounding box center [134, 228] width 13 height 13
click at [128, 220] on input "Use this address" at bounding box center [128, 219] width 1 height 1
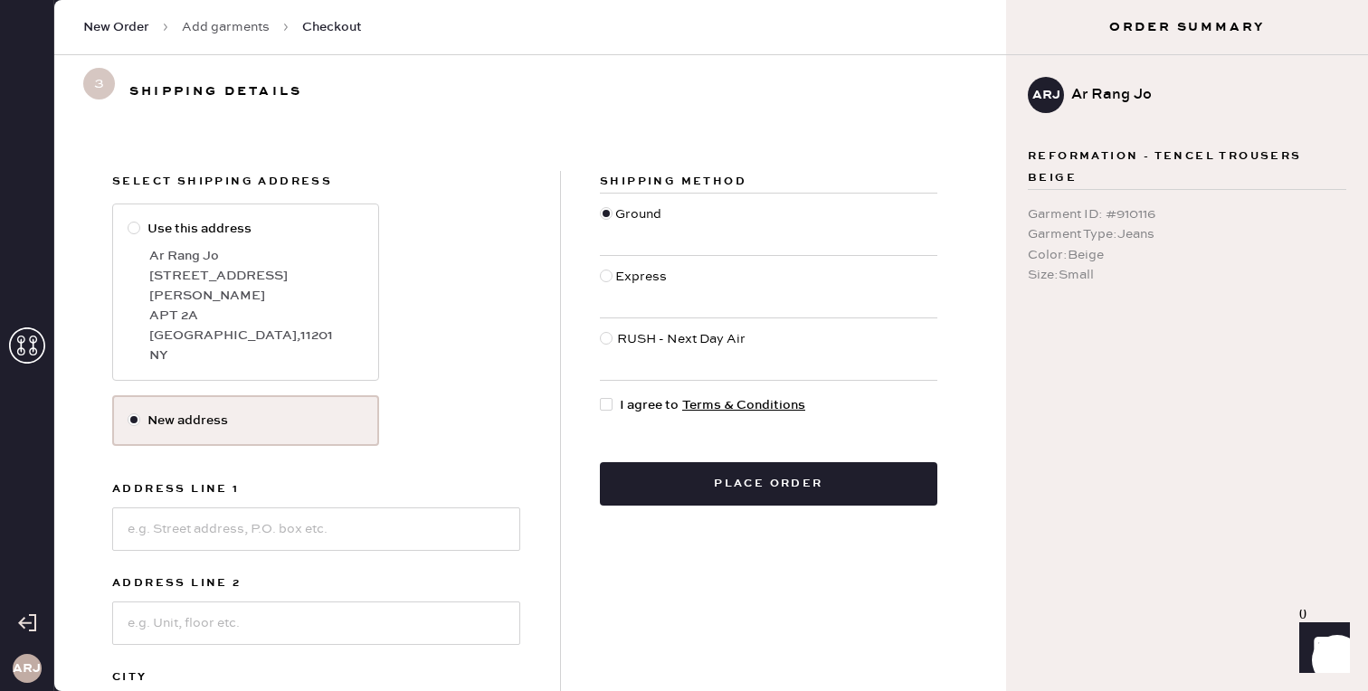
radio input "true"
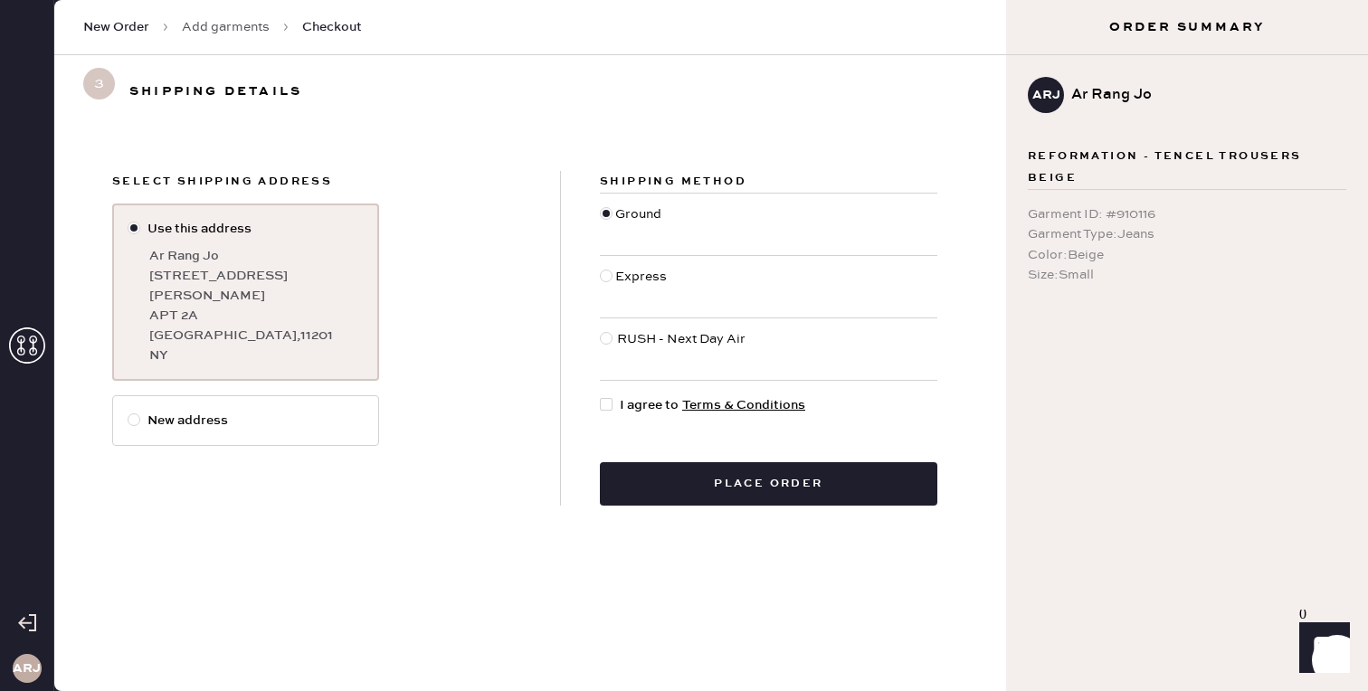
click at [606, 402] on div at bounding box center [606, 404] width 13 height 13
click at [601, 396] on input "I agree to Terms & Conditions" at bounding box center [600, 395] width 1 height 1
checkbox input "true"
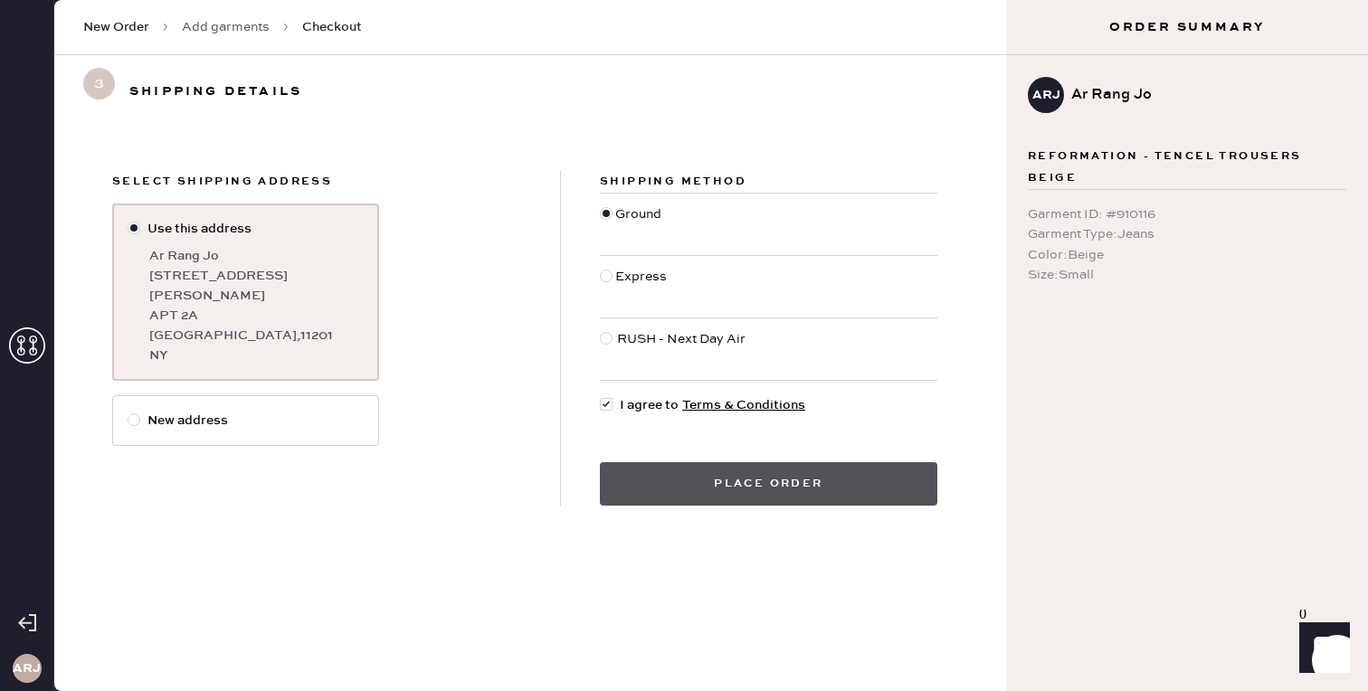
click at [765, 493] on button "Place order" at bounding box center [768, 483] width 337 height 43
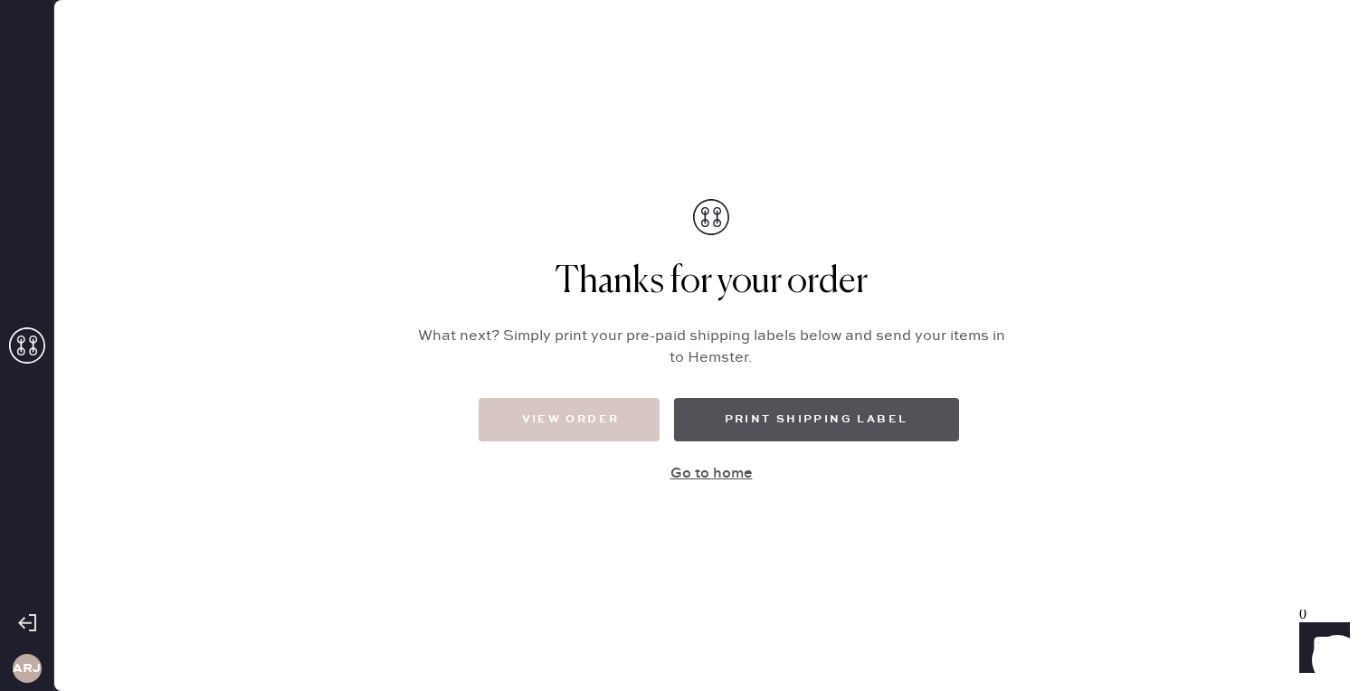
click at [721, 418] on button "Print Shipping Label" at bounding box center [816, 419] width 285 height 43
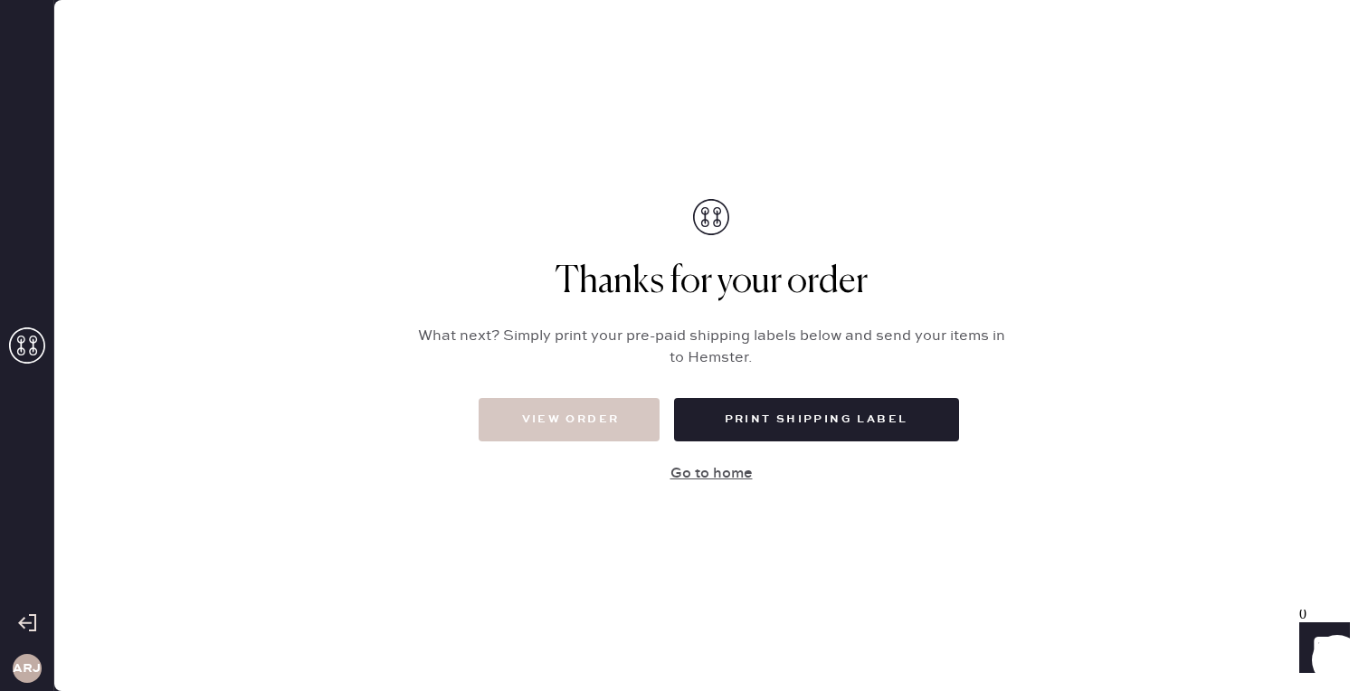
click at [530, 261] on h1 "Thanks for your order" at bounding box center [711, 282] width 588 height 43
click at [706, 474] on button "Go to home" at bounding box center [711, 474] width 362 height 36
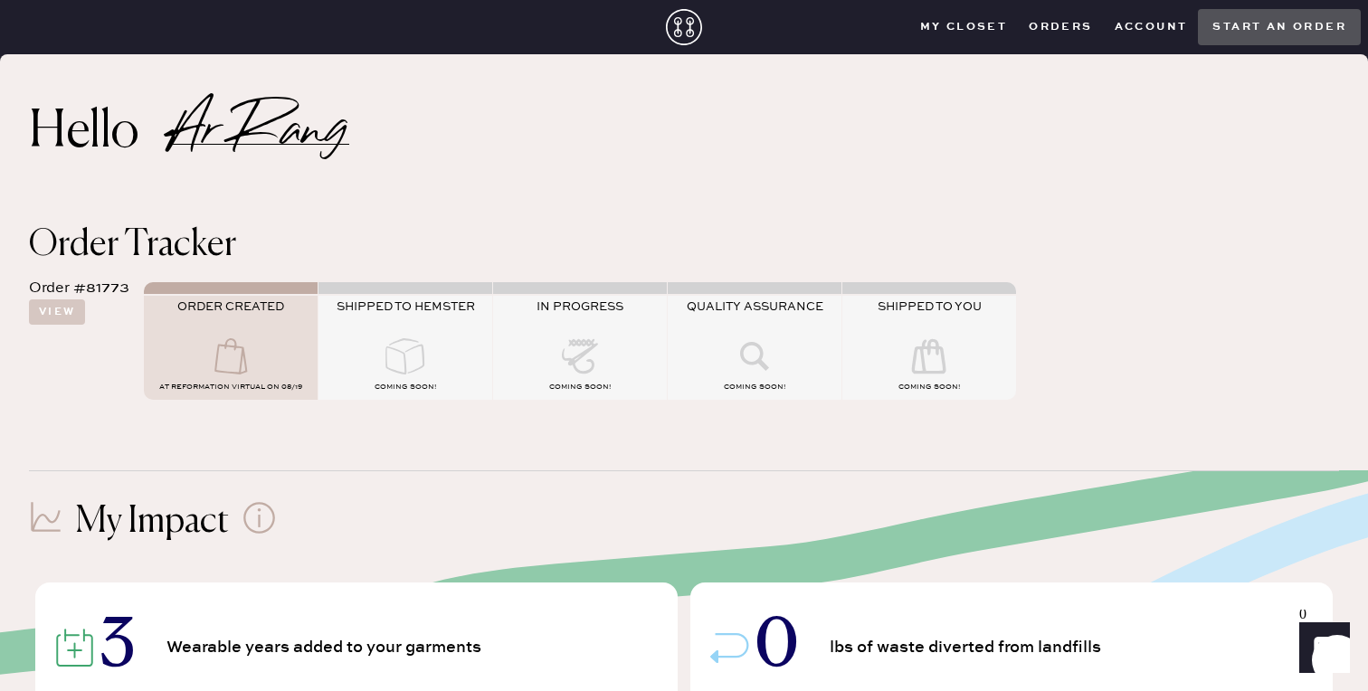
click at [1049, 26] on button "Orders" at bounding box center [1060, 27] width 85 height 27
